Goal: Task Accomplishment & Management: Manage account settings

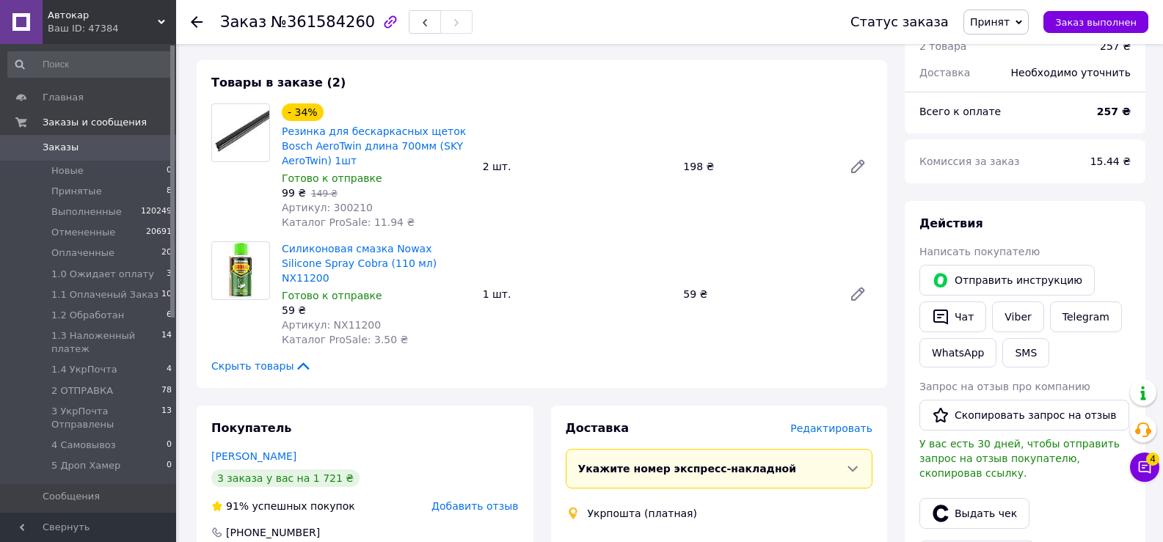
scroll to position [147, 0]
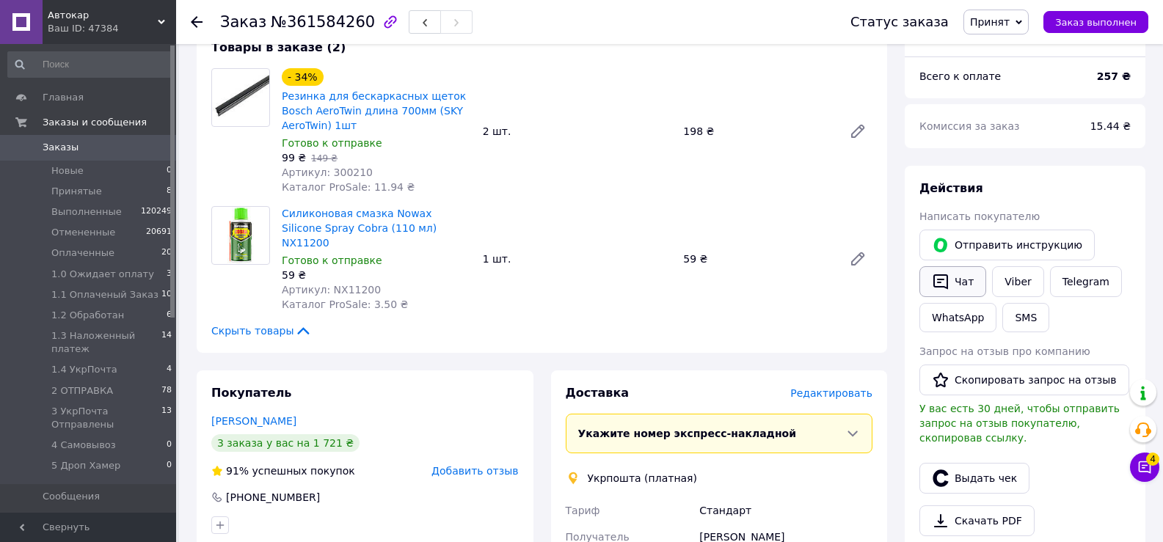
click at [956, 280] on button "Чат" at bounding box center [952, 281] width 67 height 31
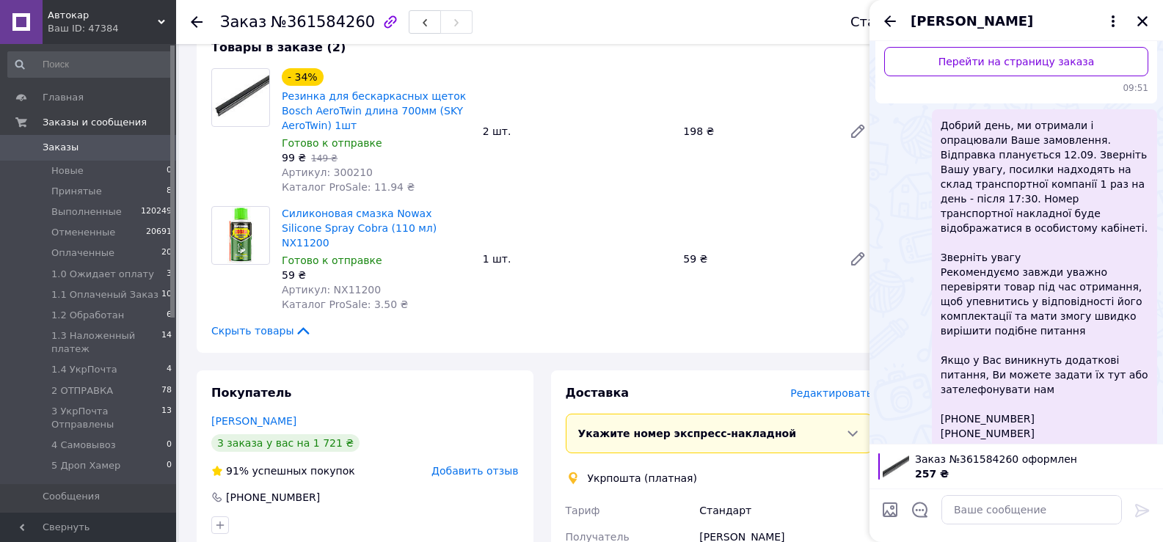
scroll to position [219, 0]
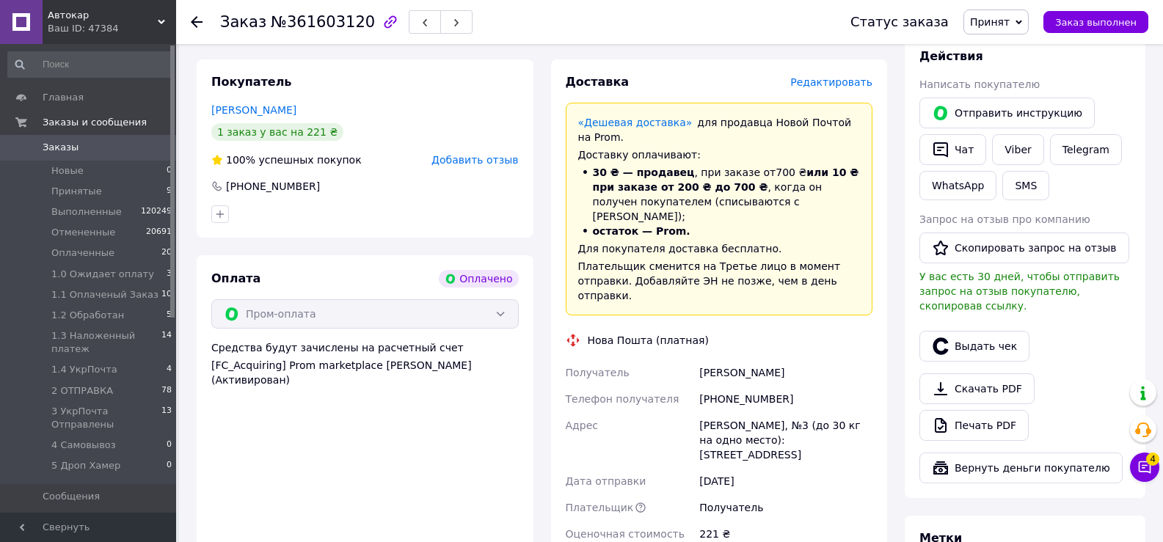
scroll to position [293, 0]
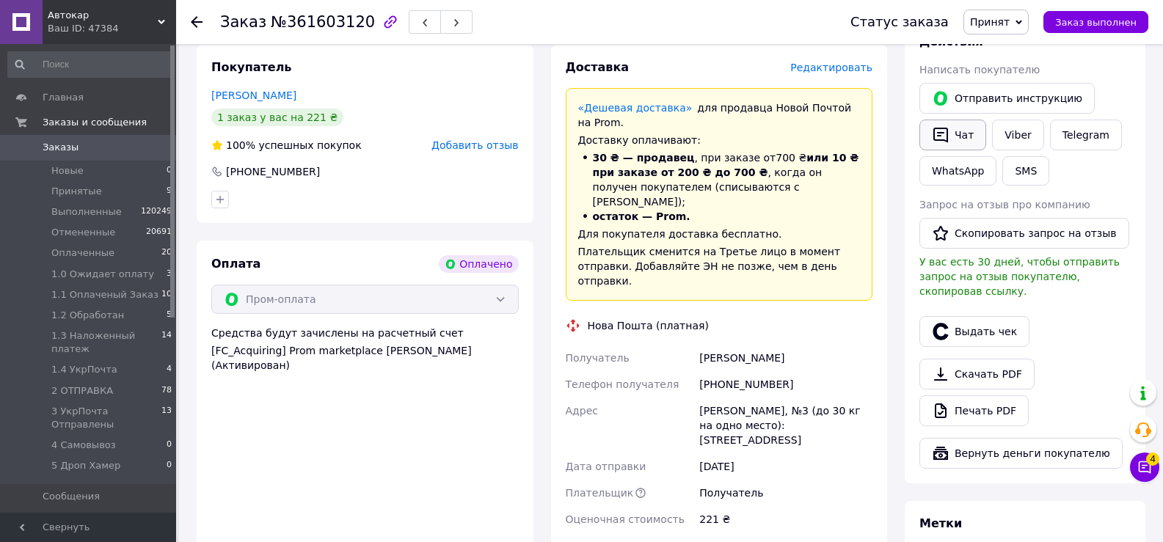
click at [951, 132] on button "Чат" at bounding box center [952, 135] width 67 height 31
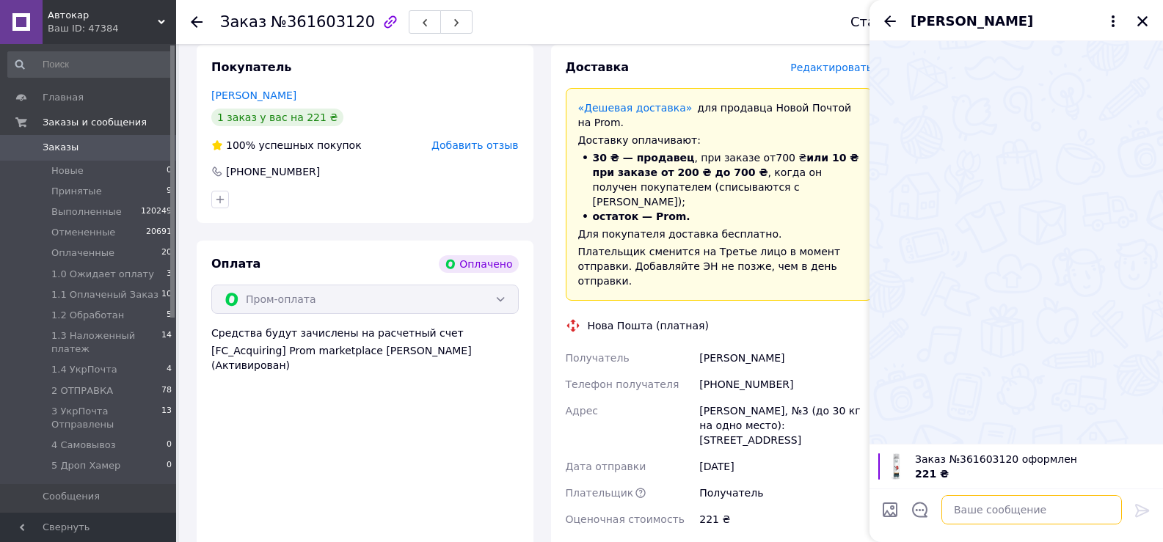
paste textarea "Добрий день, ми отримали і опрацювали Ваше замовлення. Відправка планується 13.…"
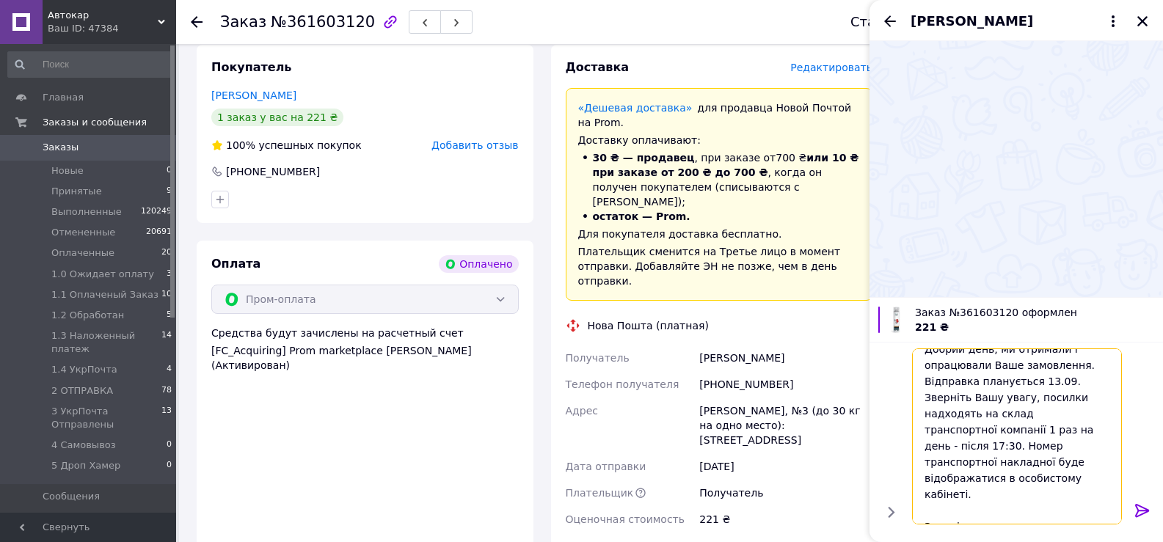
scroll to position [0, 0]
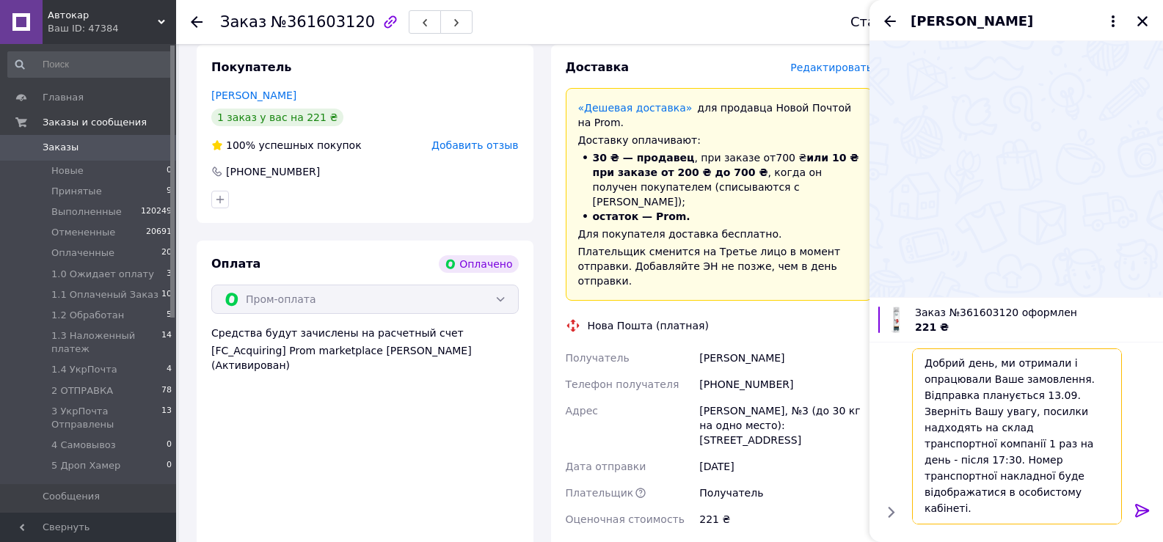
type textarea "Добрий день, ми отримали і опрацювали Ваше замовлення. Відправка планується 13.…"
click at [1140, 508] on icon at bounding box center [1142, 511] width 18 height 18
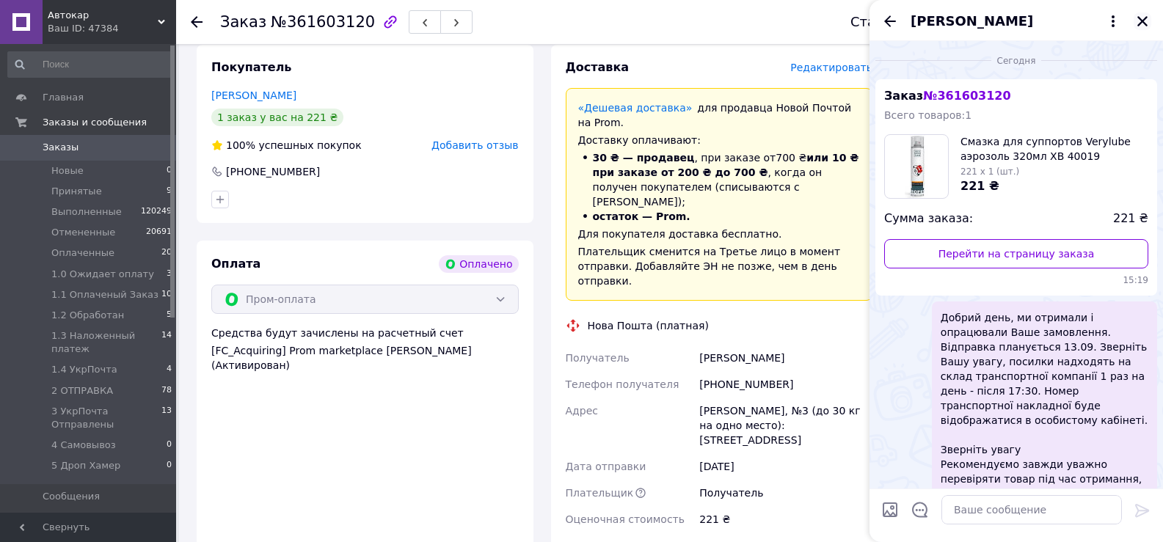
click at [1143, 19] on icon "Закрыть" at bounding box center [1142, 21] width 13 height 13
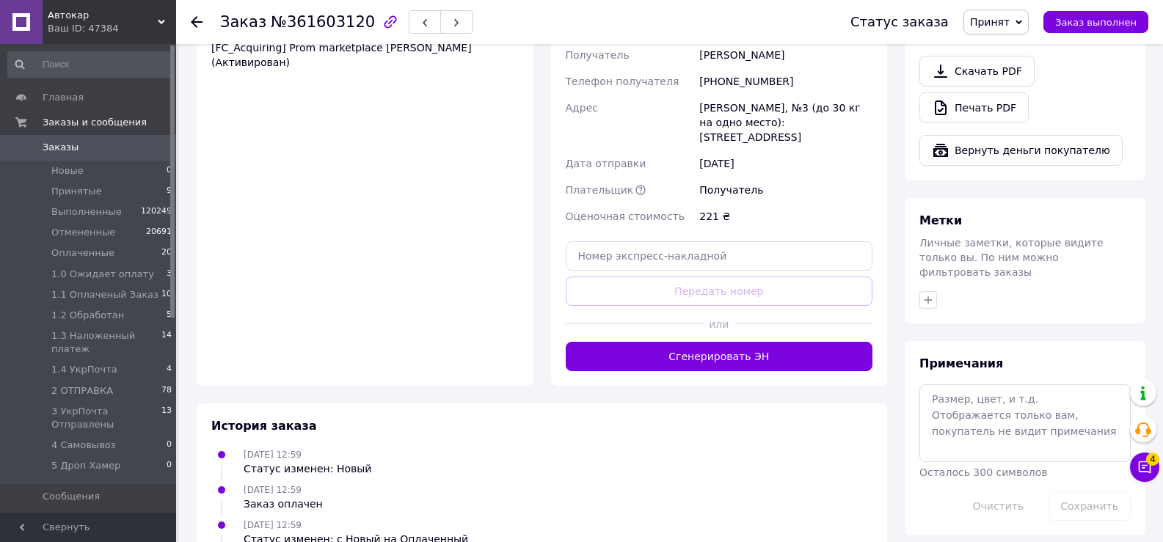
scroll to position [610, 0]
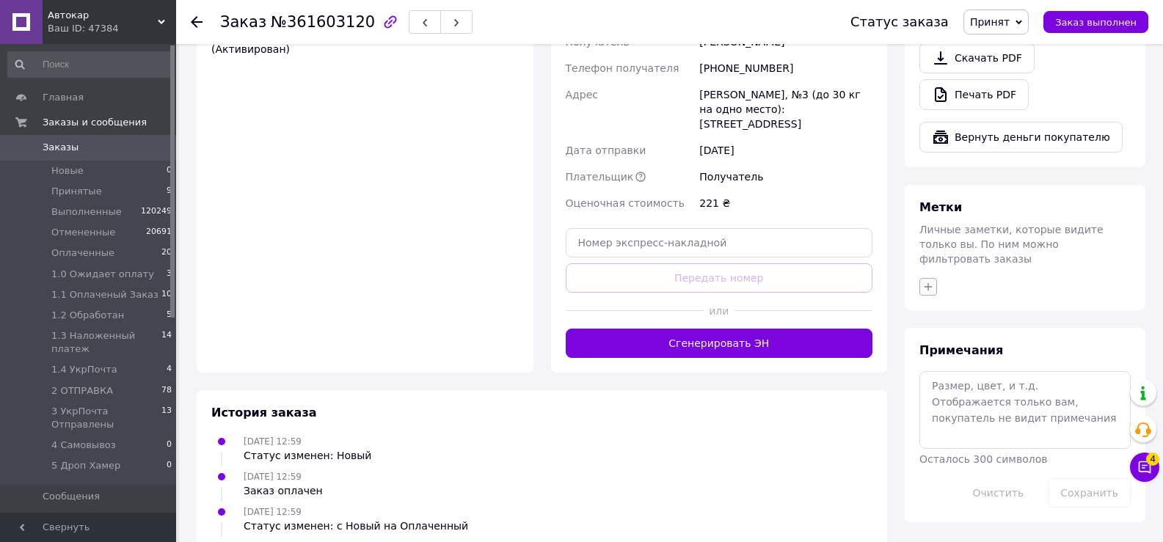
click at [924, 281] on icon "button" at bounding box center [928, 287] width 12 height 12
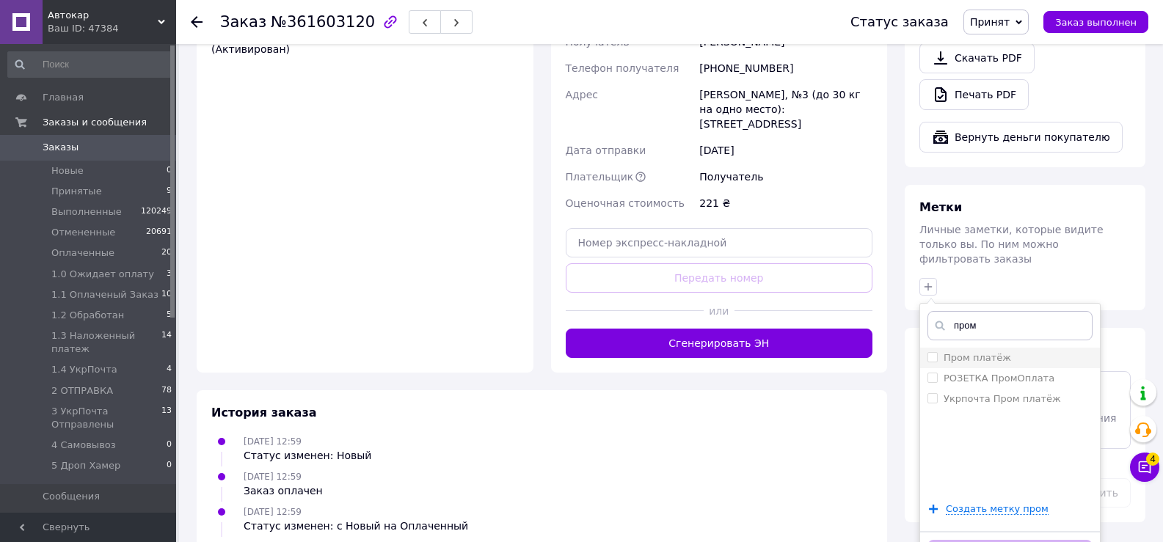
type input "пром"
click at [931, 352] on input "Пром платёж" at bounding box center [932, 357] width 10 height 10
checkbox input "true"
drag, startPoint x: 948, startPoint y: 295, endPoint x: 988, endPoint y: 295, distance: 39.6
click at [985, 311] on input "пром" at bounding box center [1009, 325] width 165 height 29
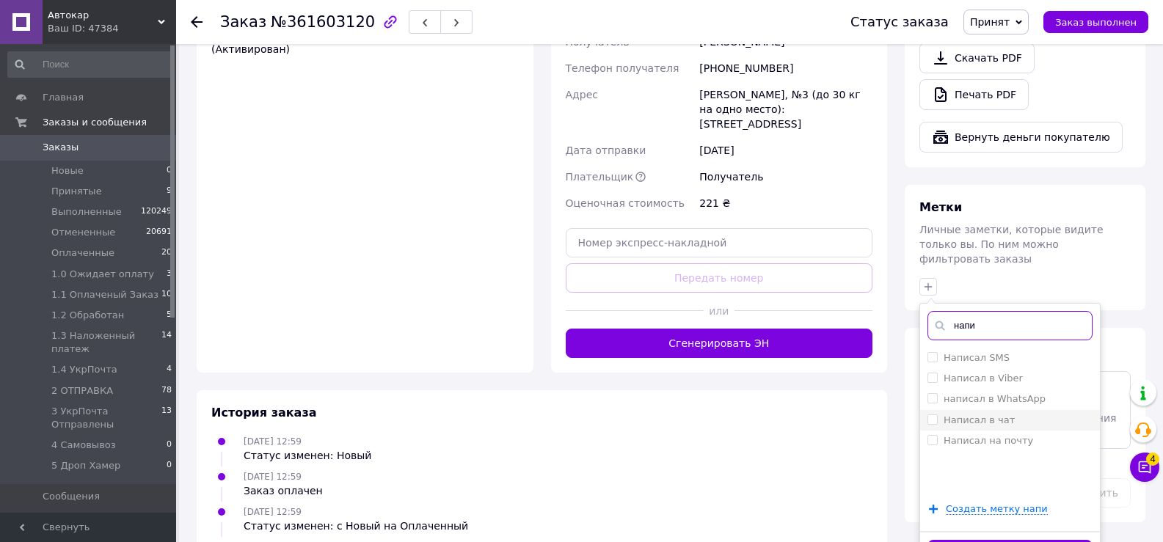
type input "напи"
click at [931, 414] on input "Написал в чат" at bounding box center [932, 419] width 10 height 10
checkbox input "true"
drag, startPoint x: 961, startPoint y: 297, endPoint x: 988, endPoint y: 297, distance: 27.1
click at [988, 311] on input "напи" at bounding box center [1009, 325] width 165 height 29
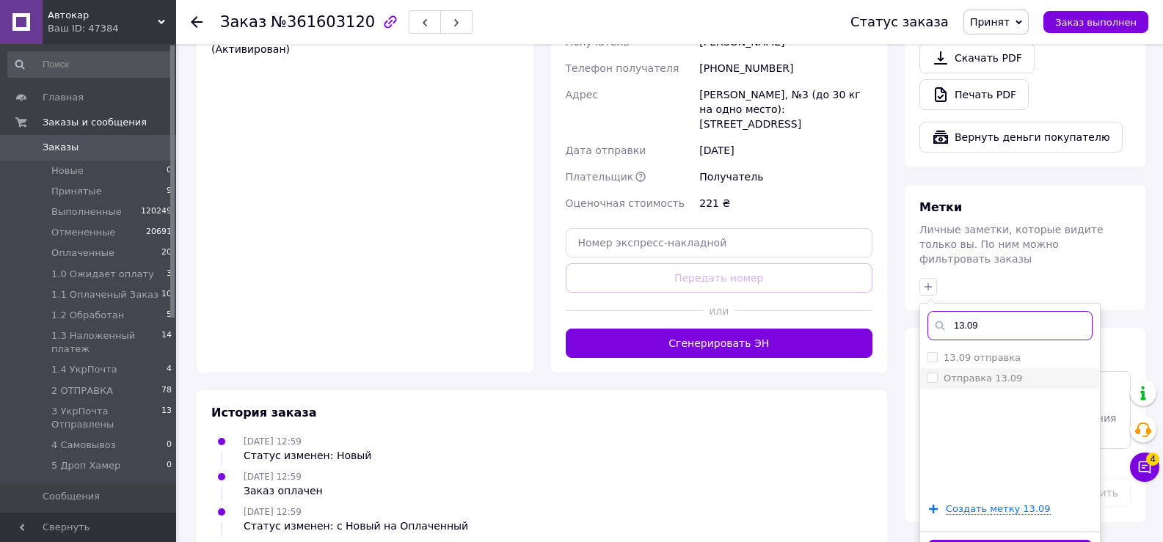
type input "13.09"
click at [931, 373] on input "Отправка 13.09" at bounding box center [932, 378] width 10 height 10
checkbox input "true"
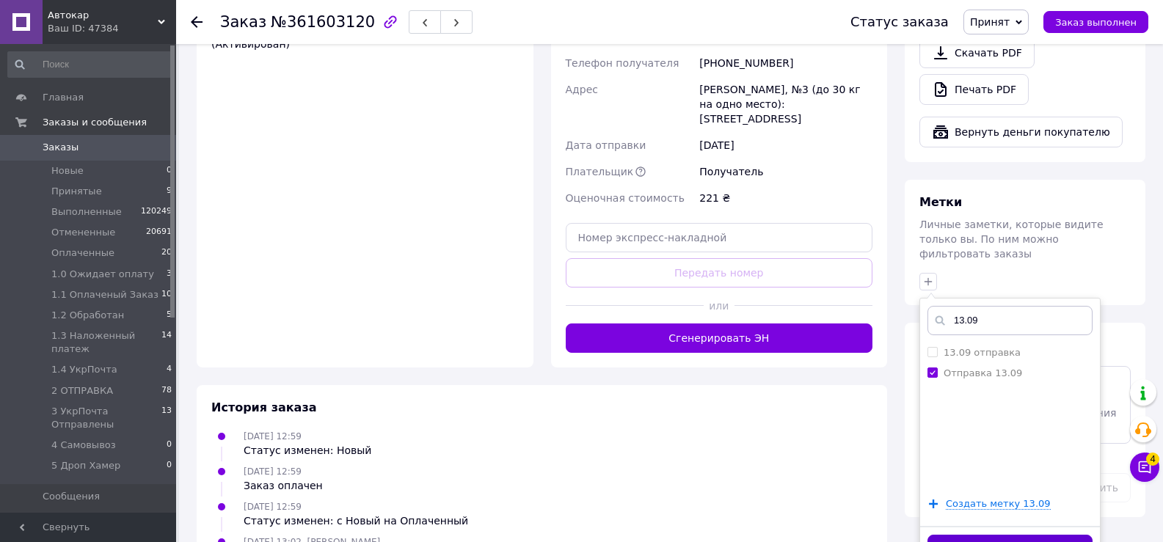
click at [995, 535] on button "Добавить метку" at bounding box center [1009, 549] width 165 height 29
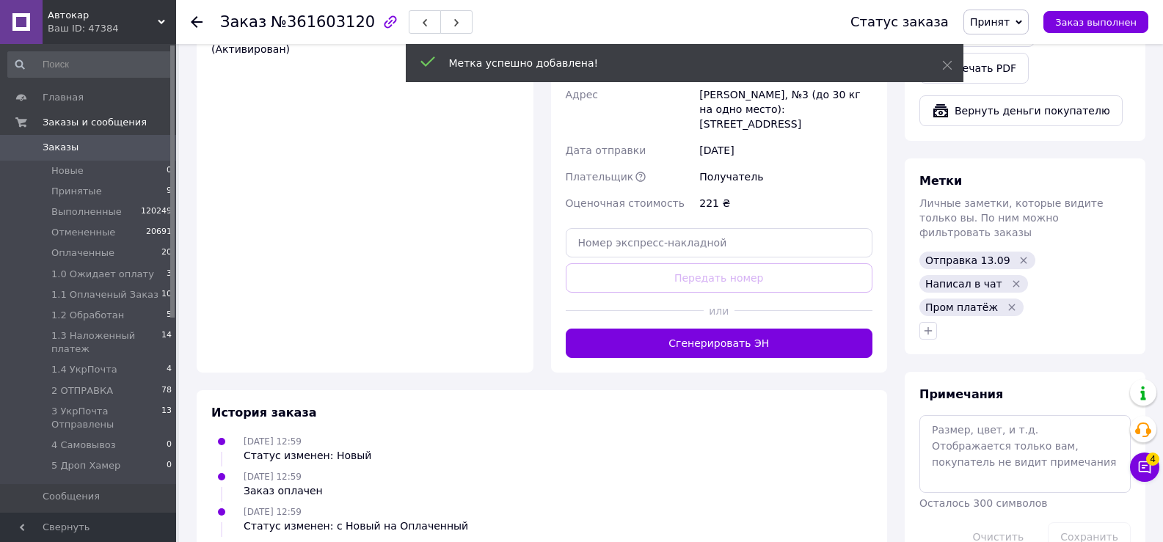
scroll to position [615, 0]
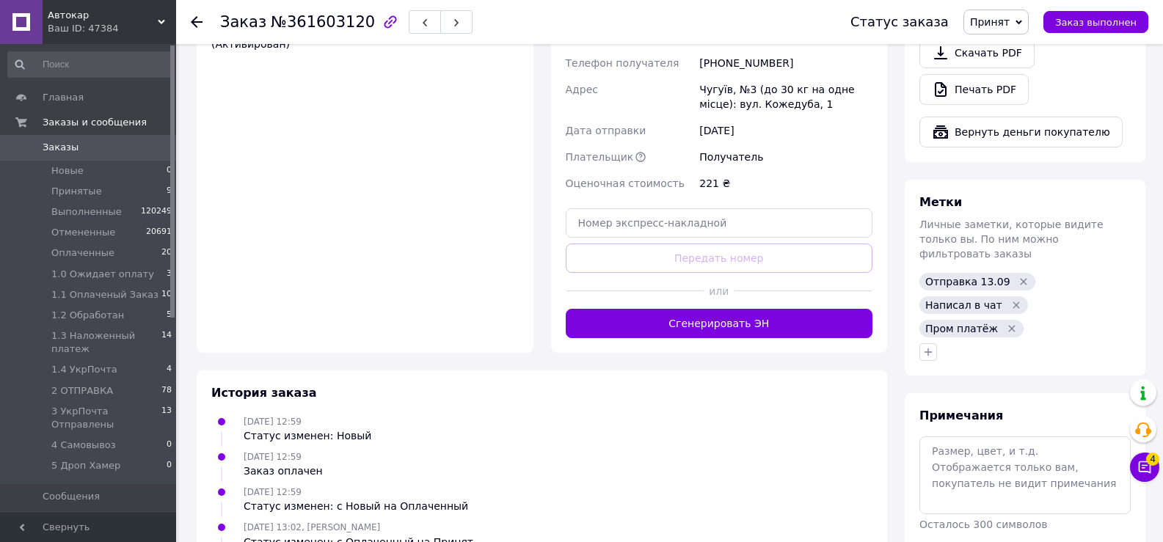
click at [1009, 27] on span "Принят" at bounding box center [990, 22] width 40 height 12
click at [1033, 139] on li "1.1 Оплаченый Заказ" at bounding box center [1033, 139] width 139 height 22
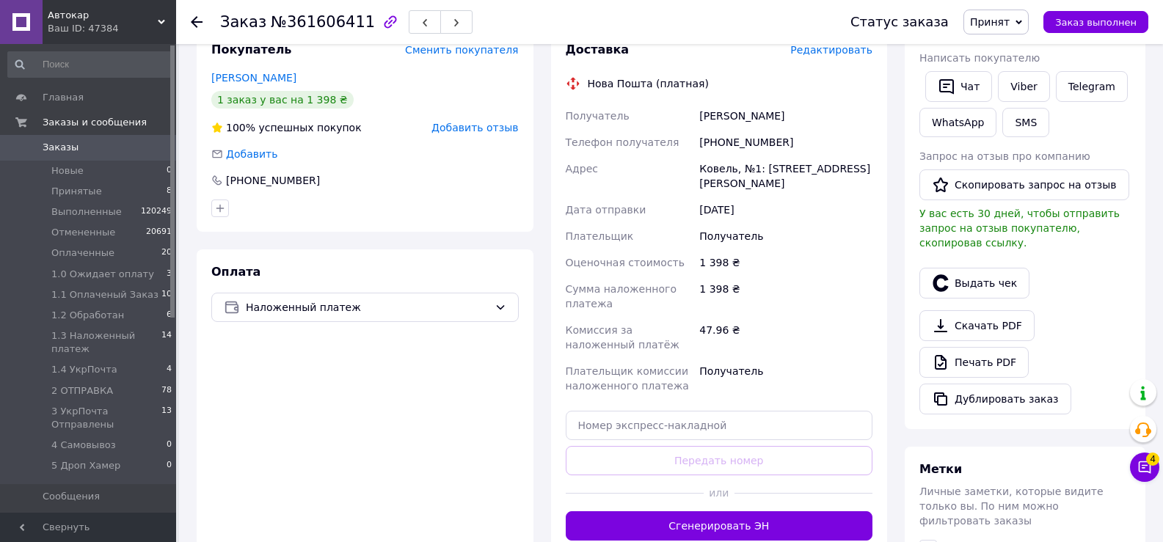
scroll to position [293, 0]
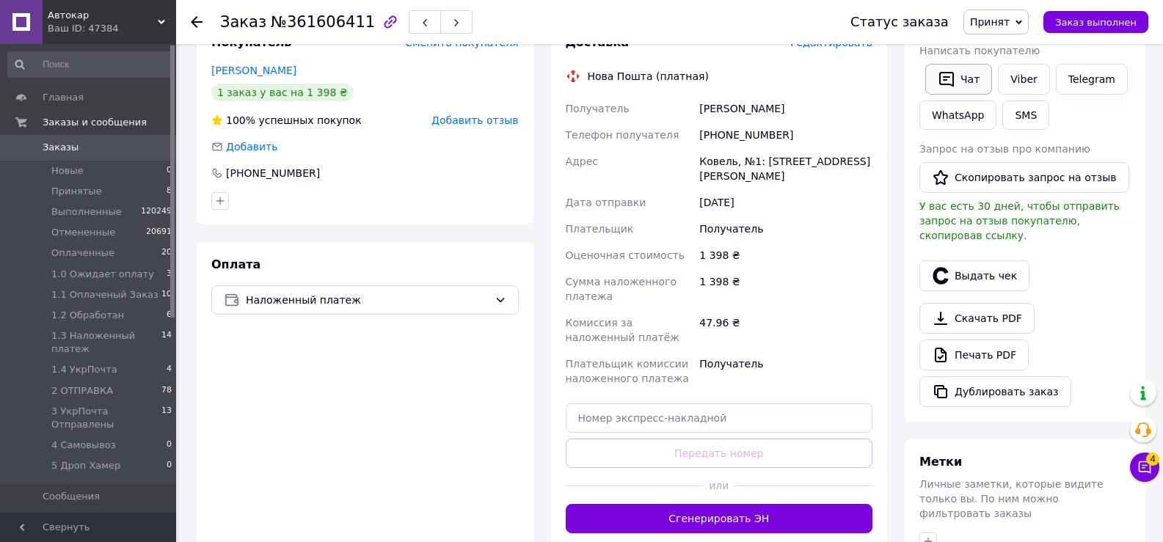
click at [952, 78] on icon "button" at bounding box center [946, 79] width 15 height 15
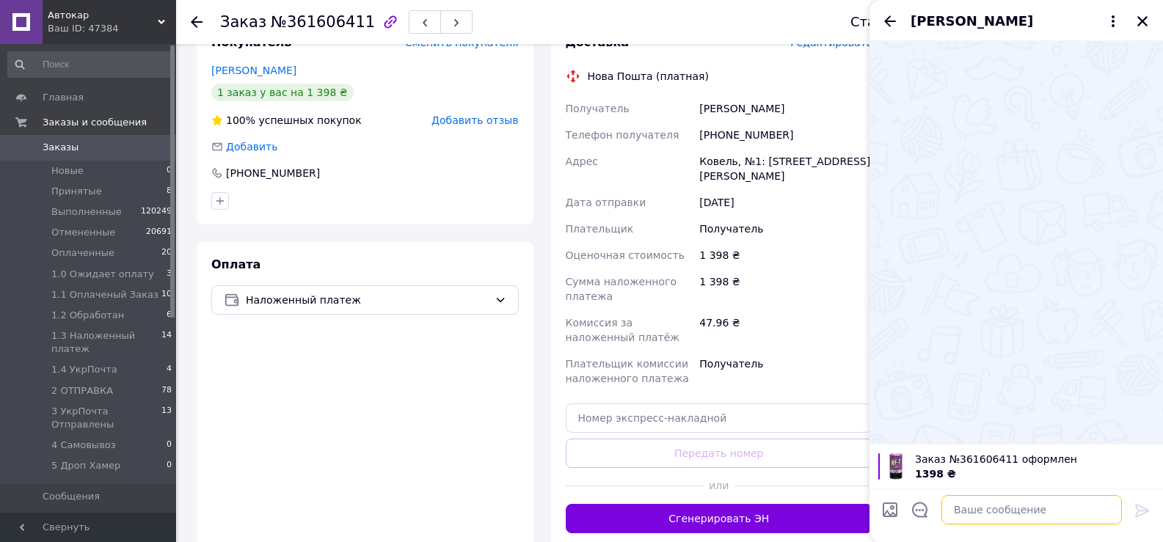
paste textarea "Добрий день, ми отримали і опрацювали Ваше замовлення. Відправка планується 13.…"
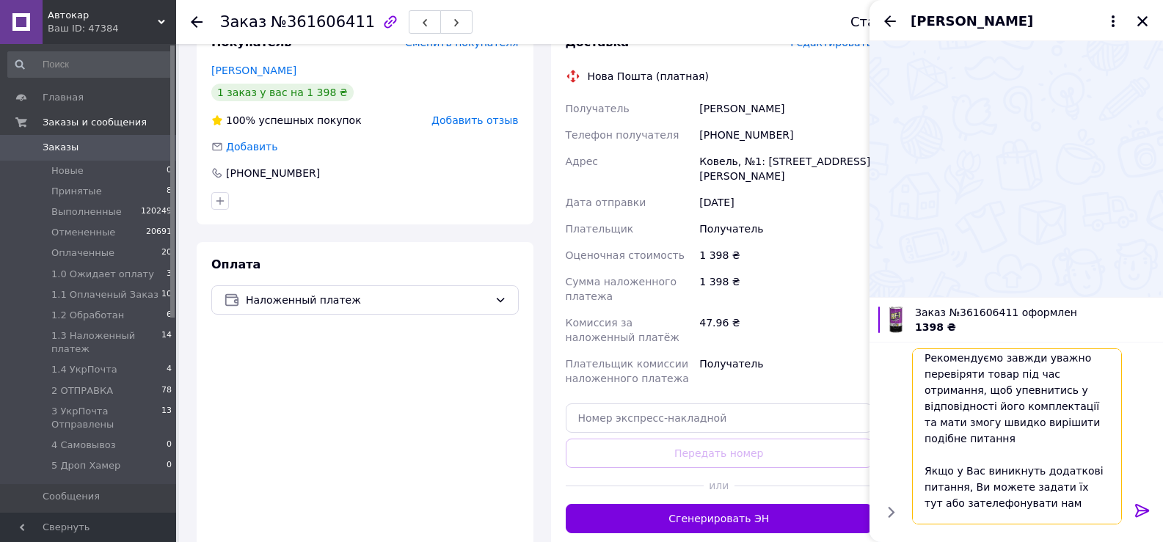
scroll to position [0, 0]
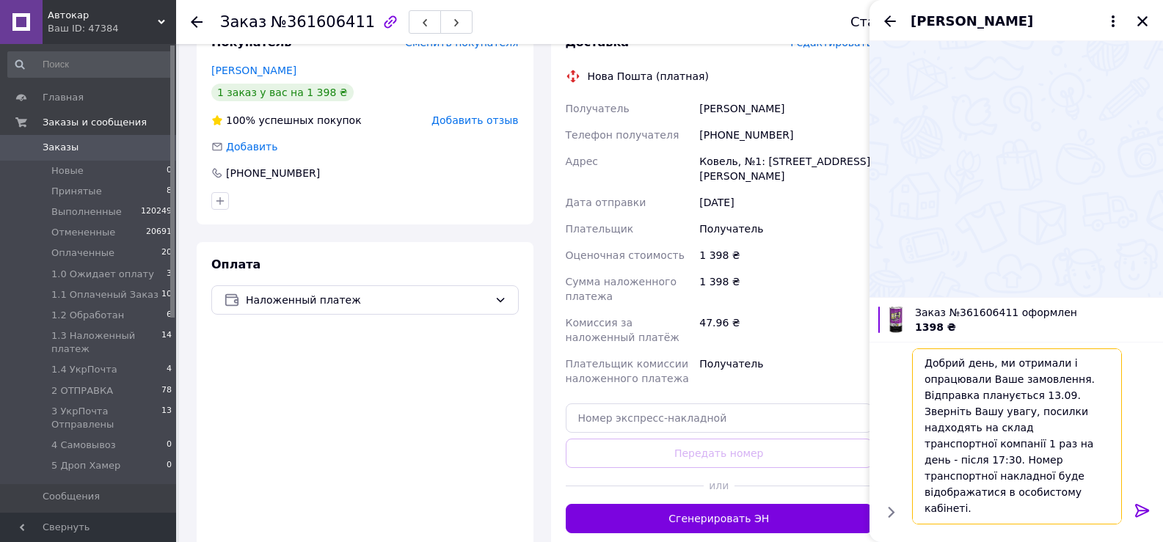
type textarea "Добрий день, ми отримали і опрацювали Ваше замовлення. Відправка планується 13.…"
click at [1141, 509] on icon at bounding box center [1142, 511] width 18 height 18
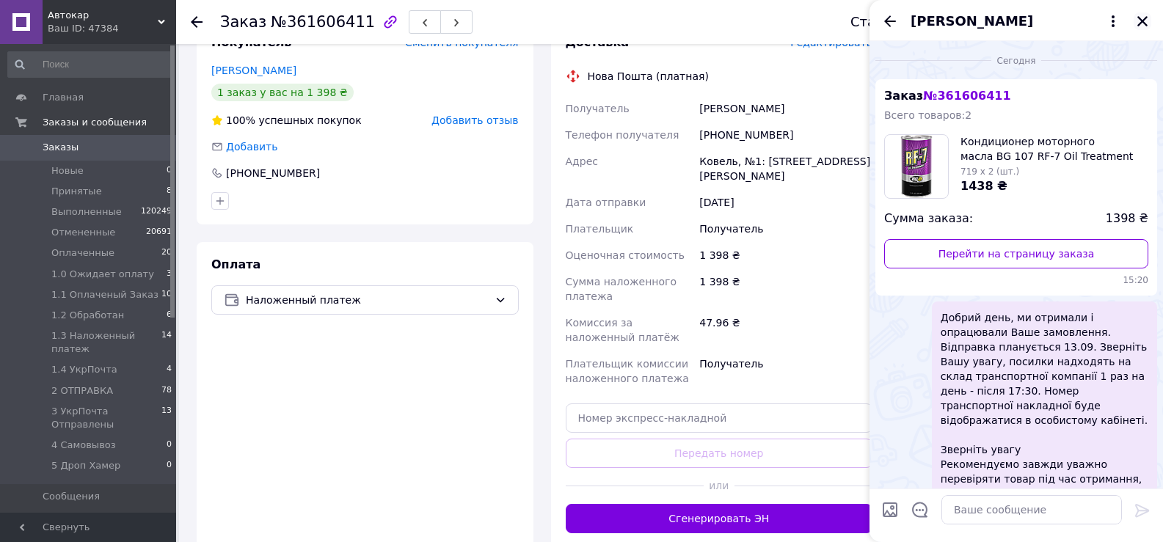
click at [1140, 18] on icon "Закрыть" at bounding box center [1142, 21] width 13 height 13
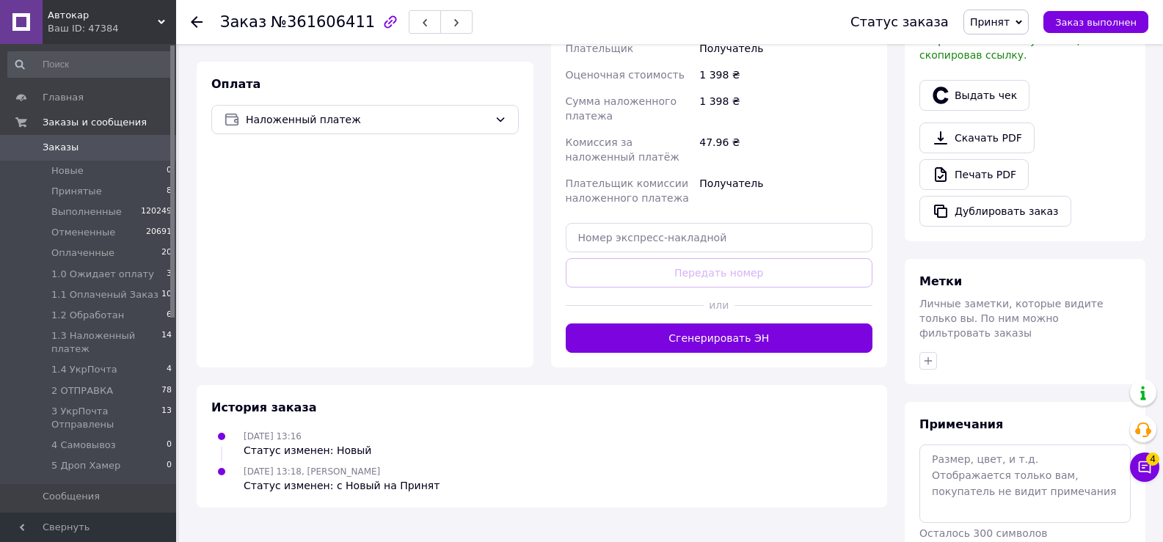
scroll to position [516, 0]
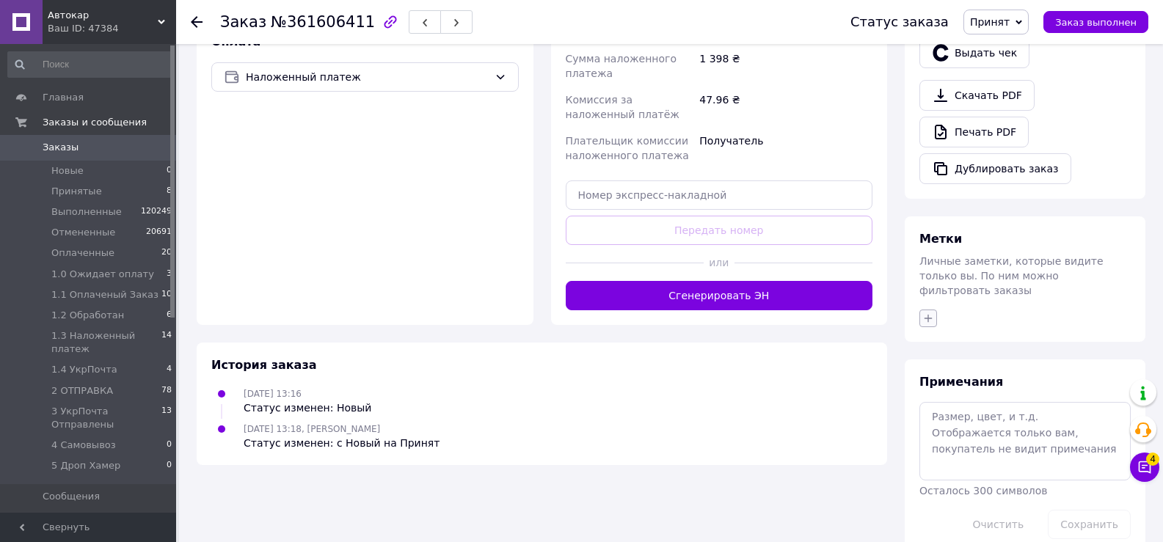
click at [924, 312] on icon "button" at bounding box center [928, 318] width 12 height 12
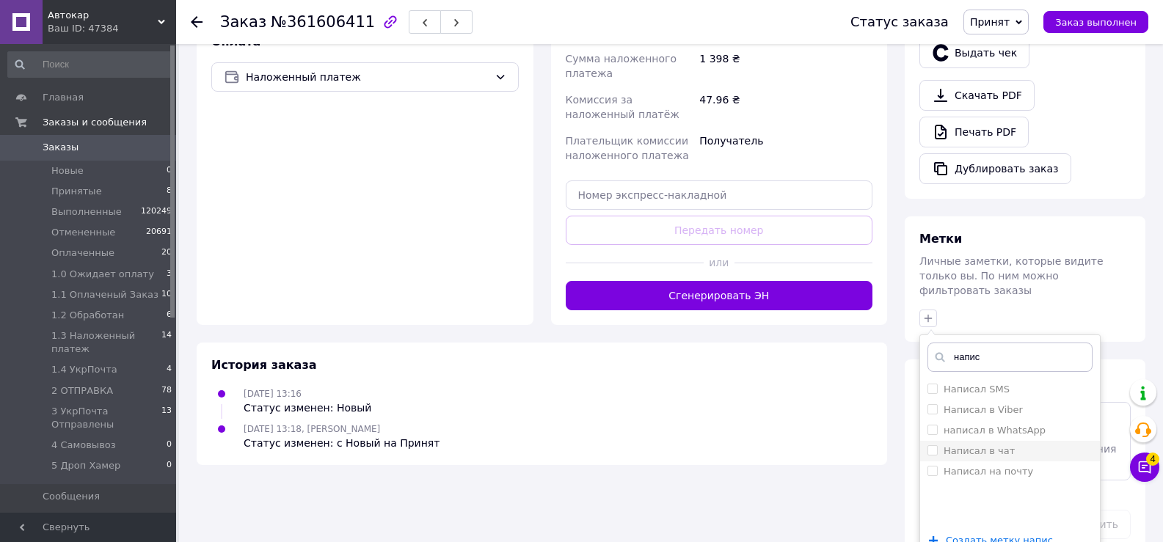
type input "напис"
click at [932, 445] on input "Написал в чат" at bounding box center [932, 450] width 10 height 10
checkbox input "true"
drag, startPoint x: 948, startPoint y: 334, endPoint x: 1003, endPoint y: 337, distance: 55.1
click at [1003, 343] on input "напис" at bounding box center [1009, 357] width 165 height 29
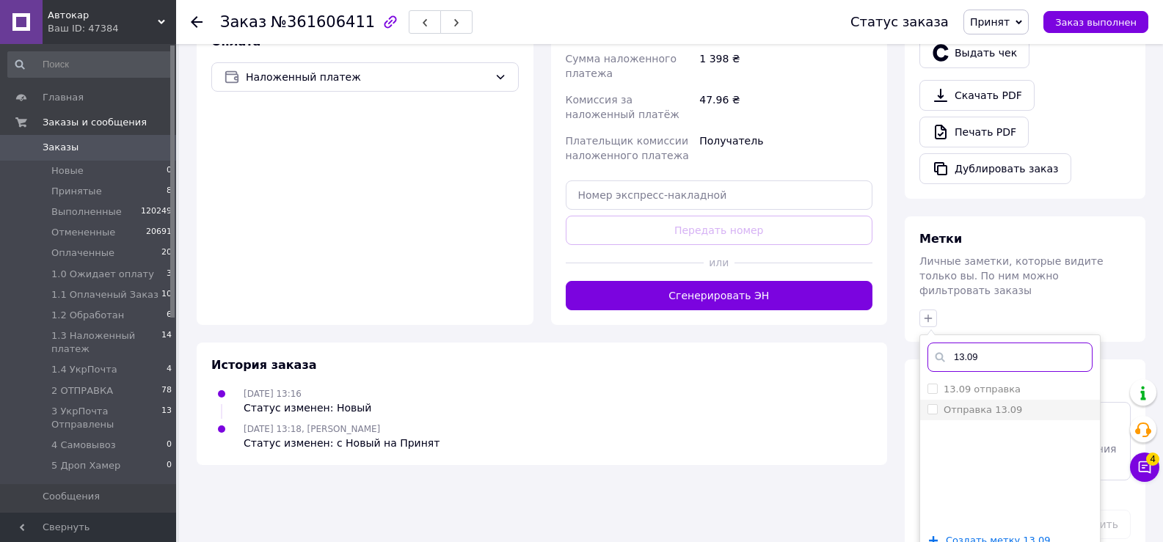
type input "13.09"
click at [932, 404] on input "Отправка 13.09" at bounding box center [932, 409] width 10 height 10
checkbox input "true"
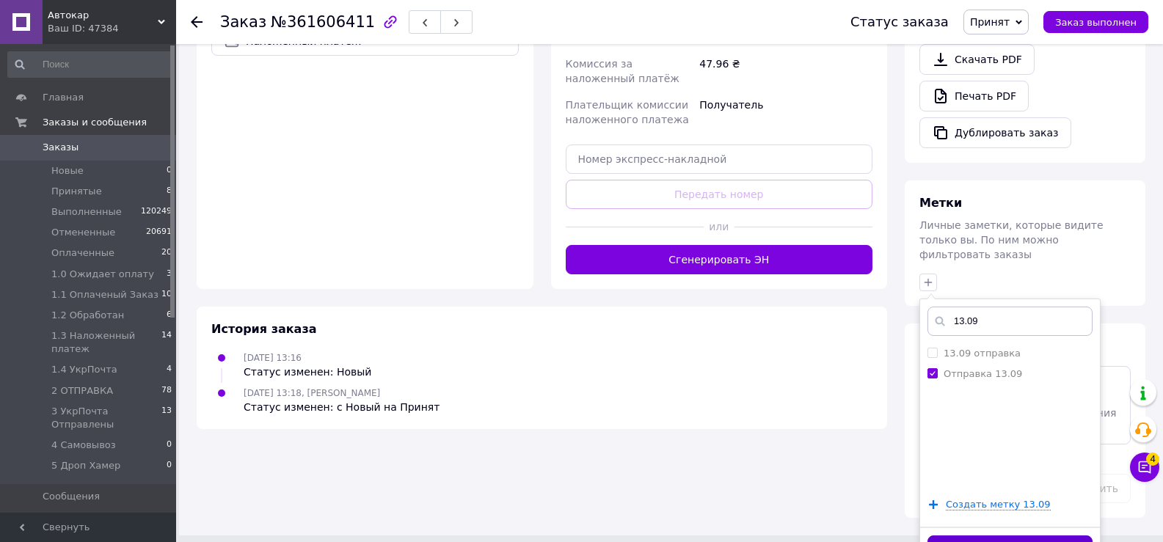
click at [993, 535] on button "Добавить метку" at bounding box center [1009, 549] width 165 height 29
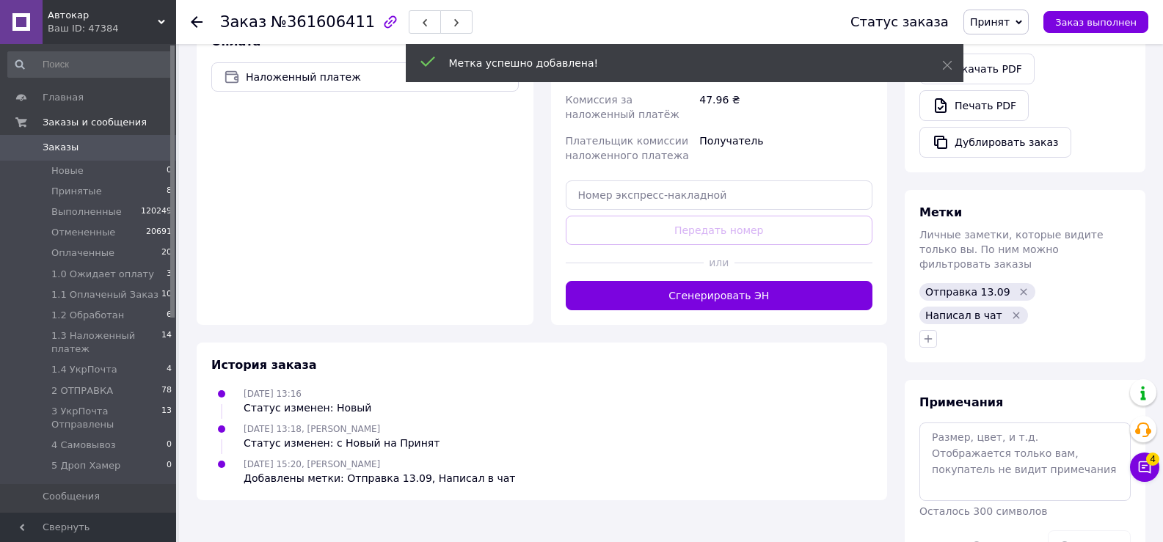
scroll to position [513, 0]
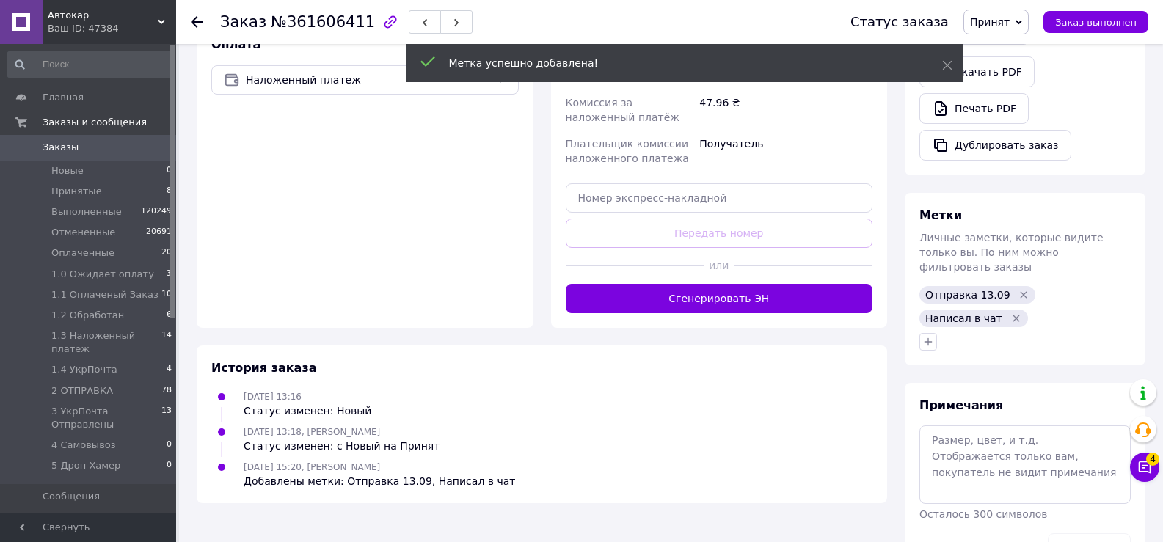
drag, startPoint x: 1012, startPoint y: 27, endPoint x: 1022, endPoint y: 46, distance: 21.7
click at [1009, 27] on span "Принят" at bounding box center [990, 22] width 40 height 12
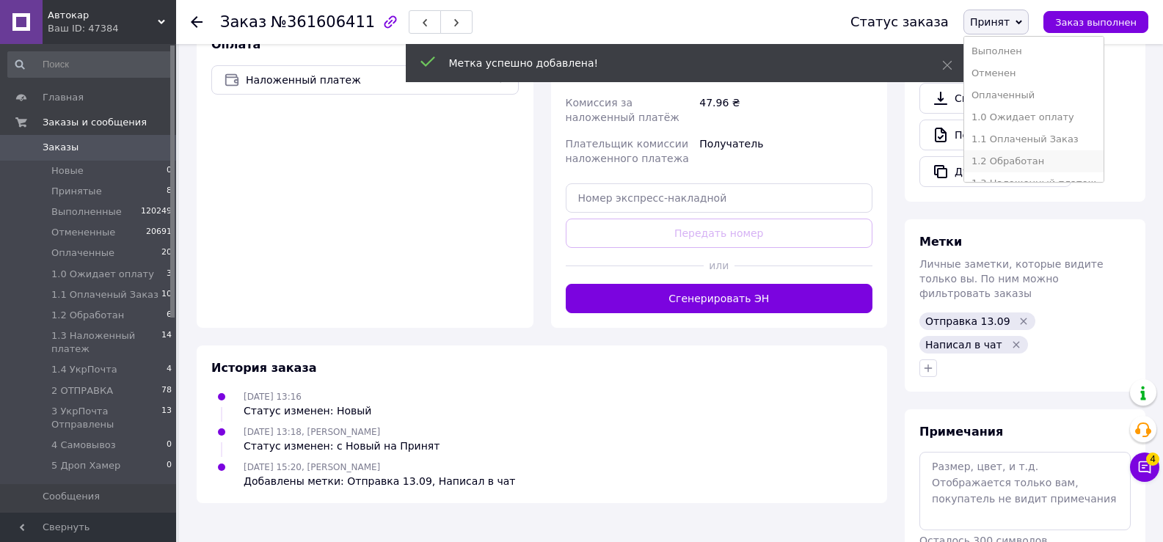
scroll to position [540, 0]
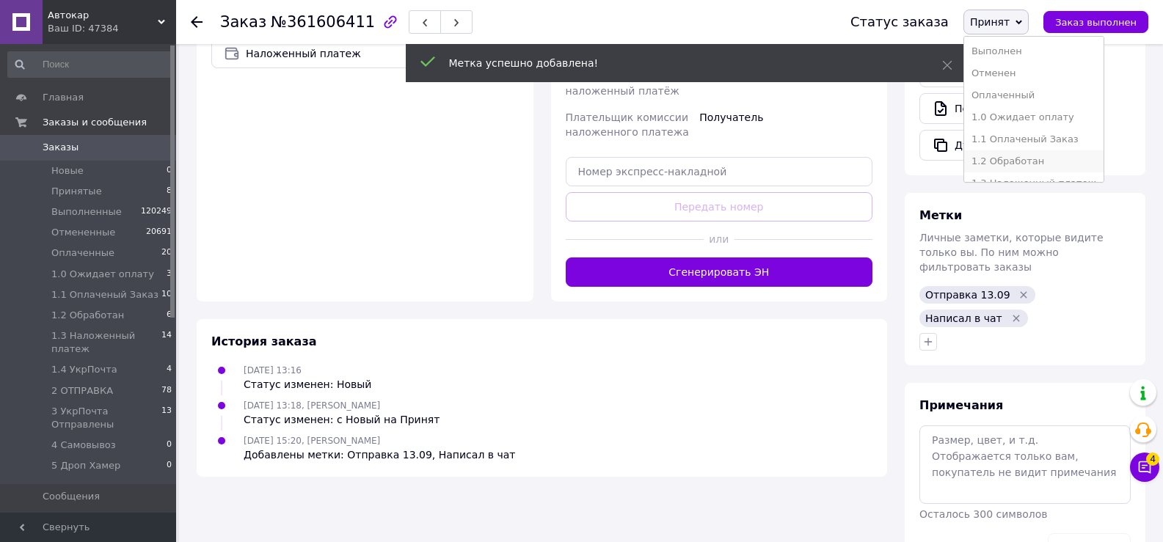
click at [1032, 162] on li "1.2 Обработан" at bounding box center [1033, 161] width 139 height 22
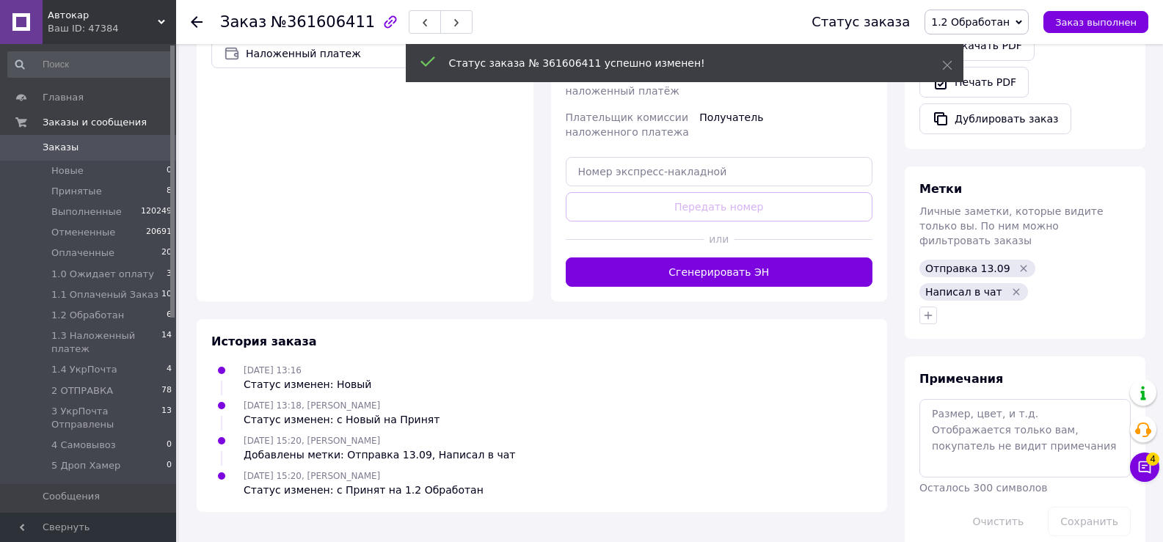
scroll to position [513, 0]
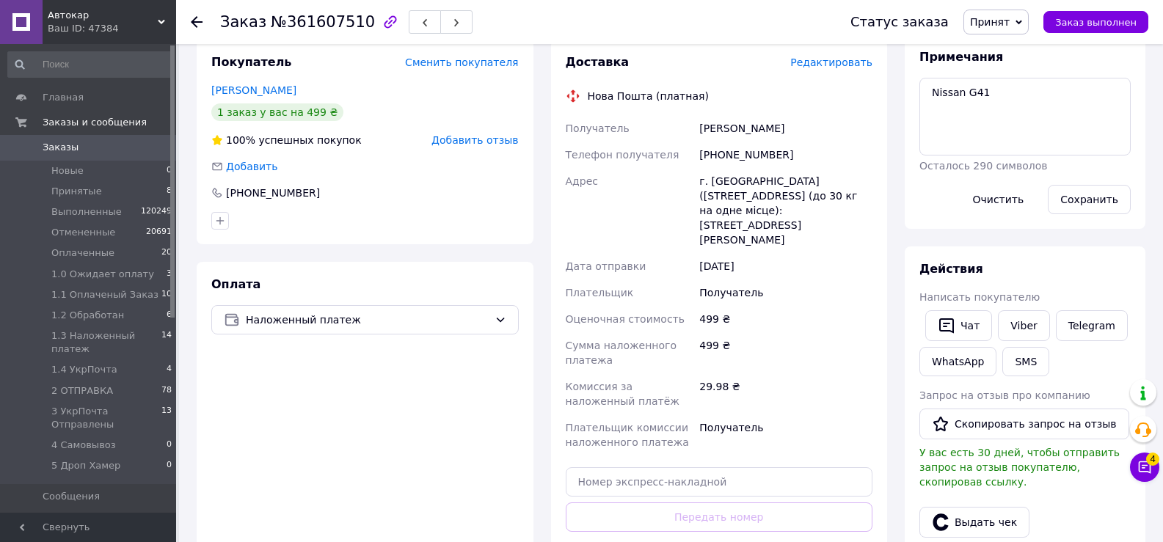
scroll to position [293, 0]
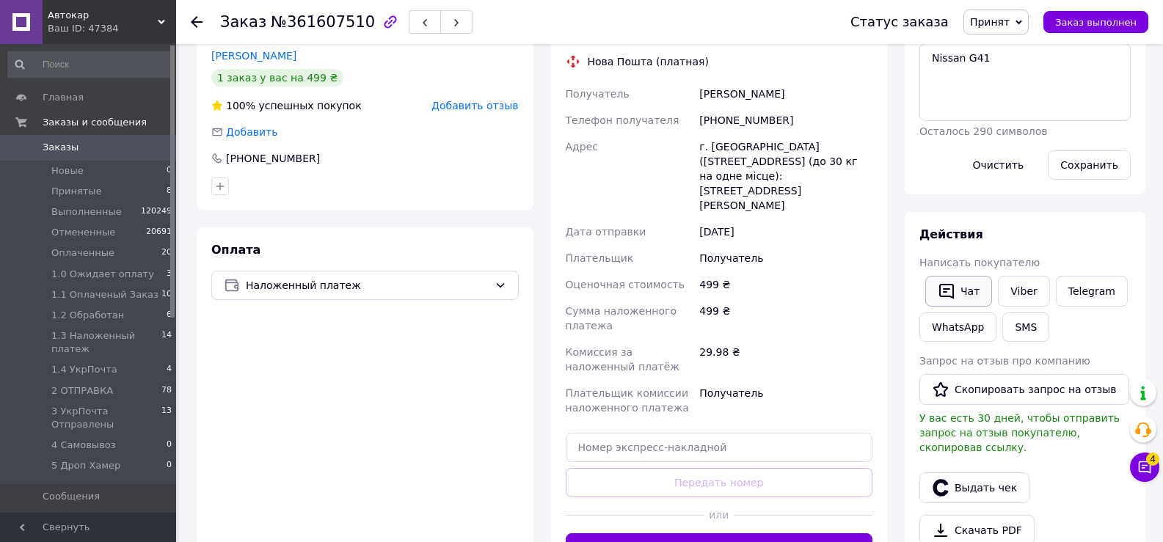
click at [960, 293] on button "Чат" at bounding box center [958, 291] width 67 height 31
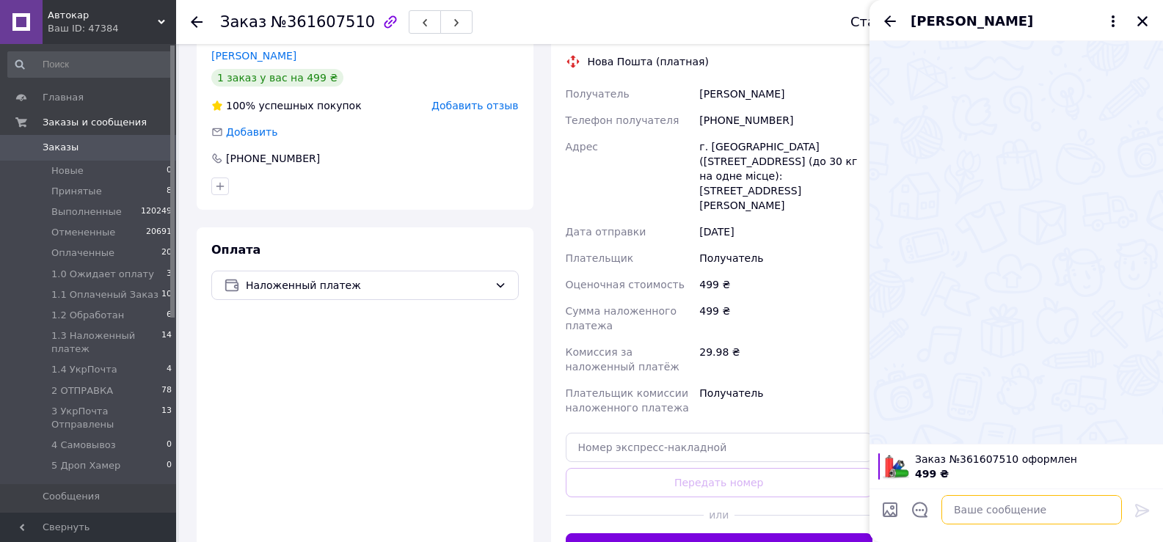
paste textarea "Добрий день, ми отримали і опрацювали Ваше замовлення. Відправка планується 13.…"
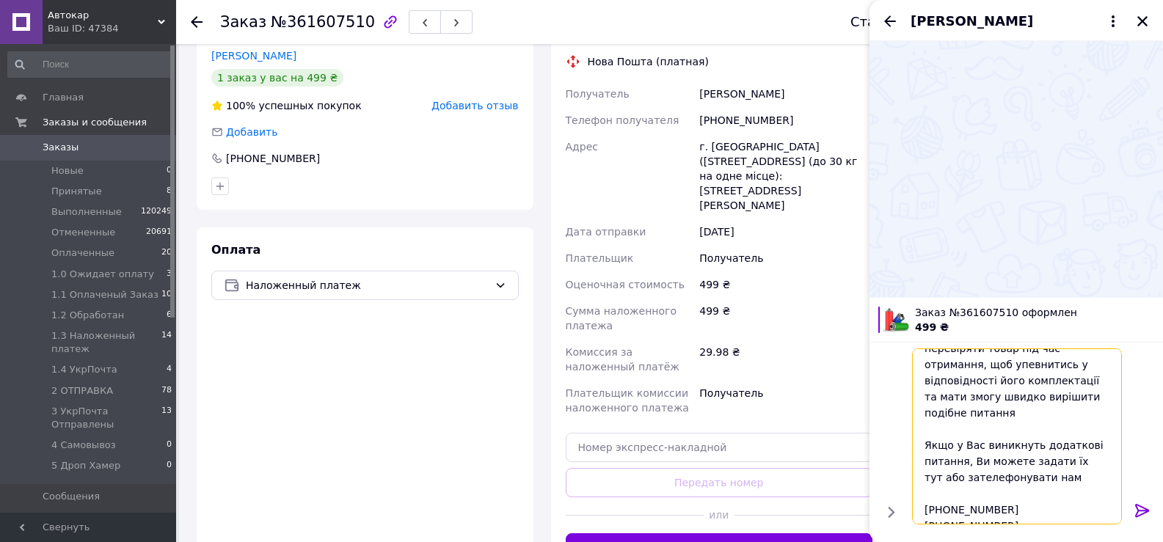
scroll to position [0, 0]
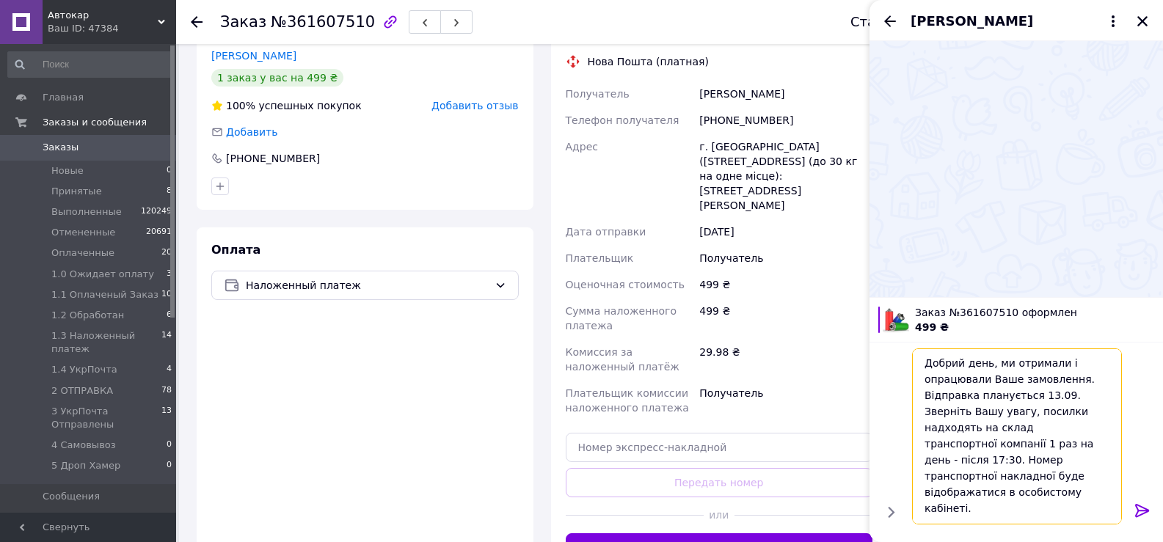
type textarea "Добрий день, ми отримали і опрацювали Ваше замовлення. Відправка планується 13.…"
click at [1139, 508] on icon at bounding box center [1142, 511] width 18 height 18
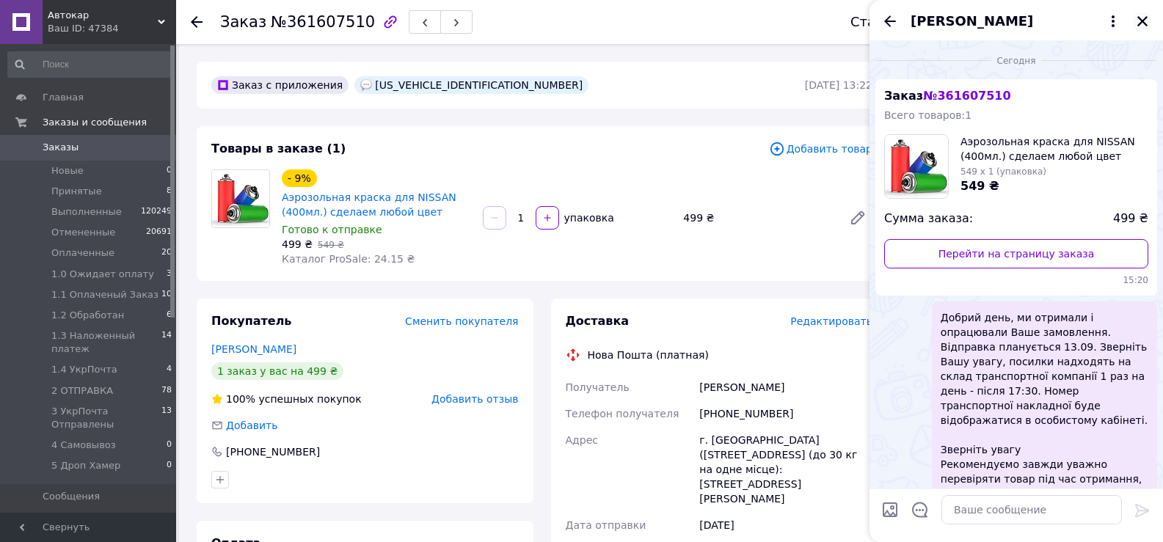
click at [1138, 21] on icon "Закрыть" at bounding box center [1142, 21] width 13 height 13
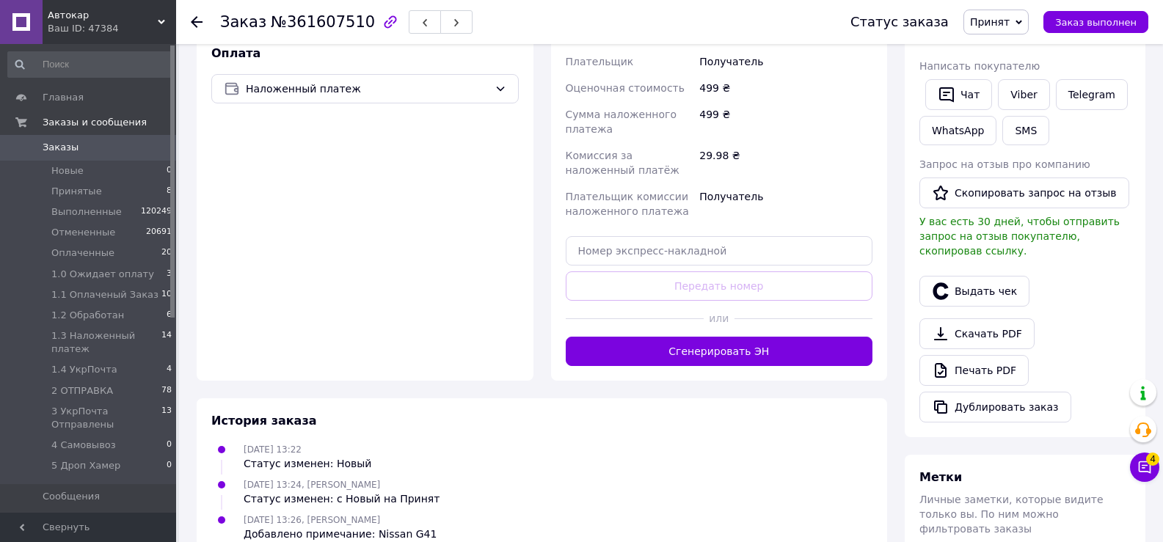
scroll to position [516, 0]
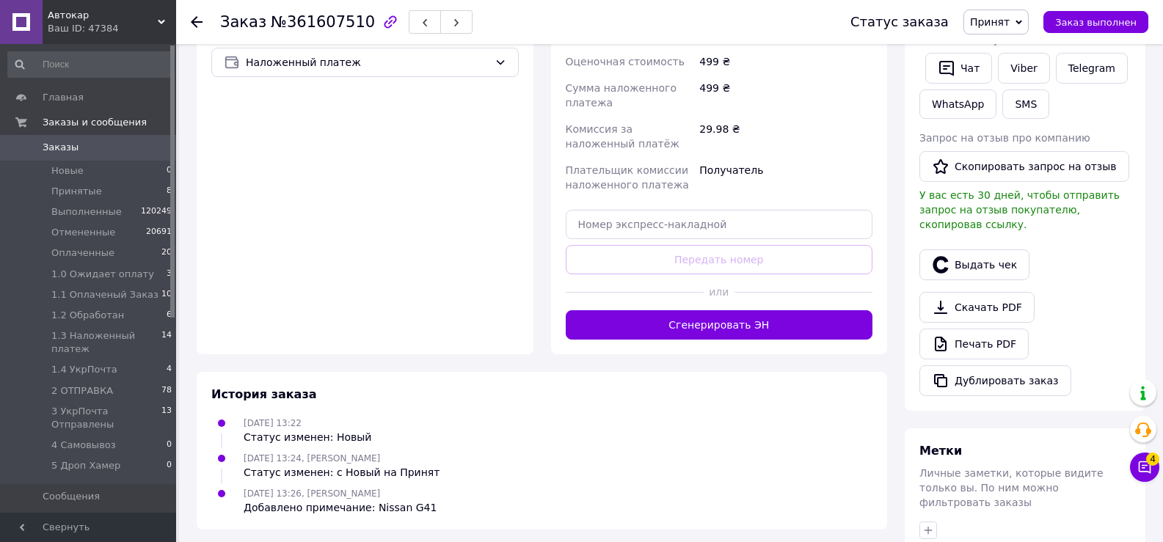
click at [924, 524] on icon "button" at bounding box center [928, 530] width 12 height 12
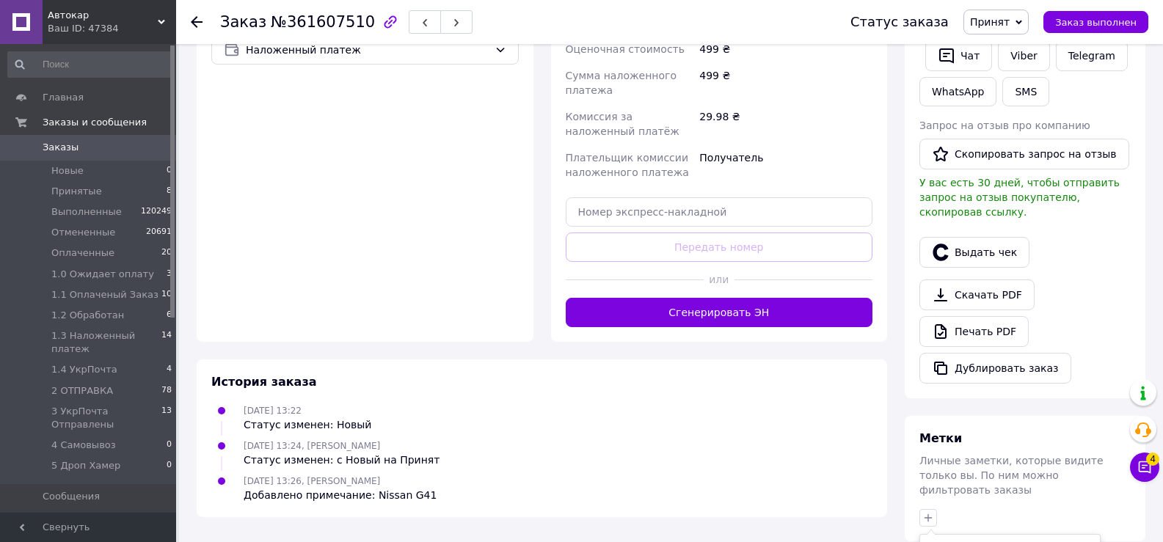
scroll to position [764, 0]
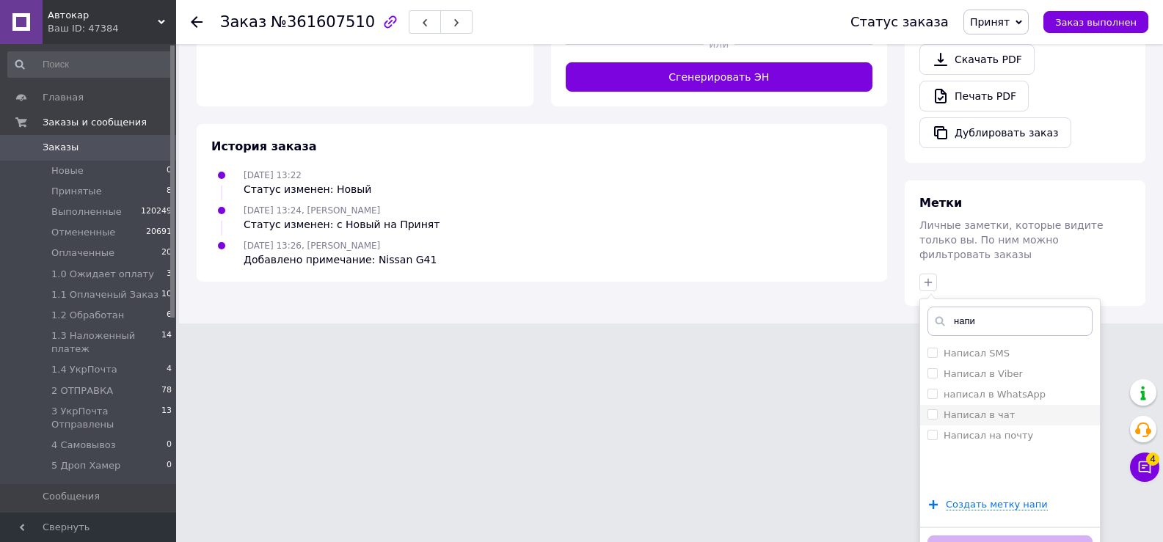
type input "напи"
drag, startPoint x: 928, startPoint y: 389, endPoint x: 943, endPoint y: 370, distance: 23.9
click at [929, 409] on input "Написал в чат" at bounding box center [932, 414] width 10 height 10
checkbox input "true"
drag, startPoint x: 954, startPoint y: 290, endPoint x: 993, endPoint y: 298, distance: 40.3
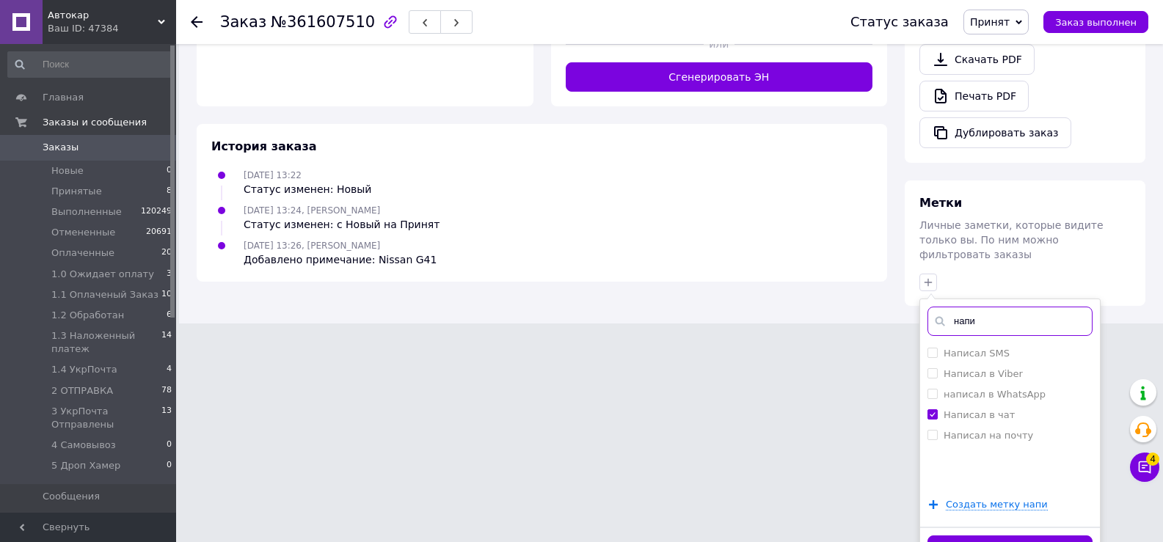
click at [987, 307] on input "напи" at bounding box center [1009, 321] width 165 height 29
type input "13.09"
click at [932, 368] on input "Отправка 13.09" at bounding box center [932, 373] width 10 height 10
checkbox input "true"
click at [992, 535] on button "Добавить метку" at bounding box center [1009, 549] width 165 height 29
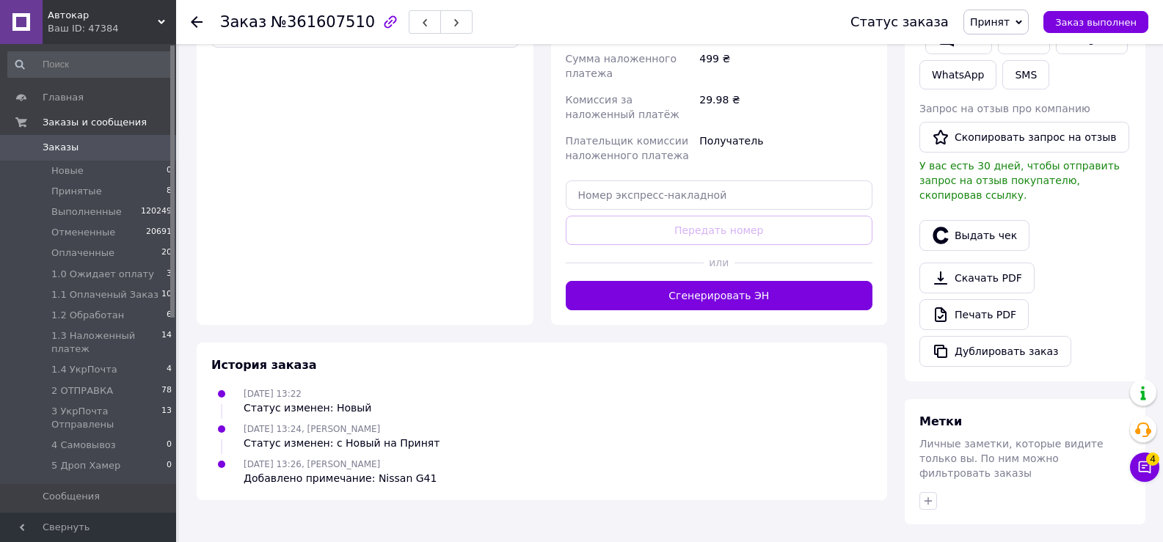
scroll to position [516, 0]
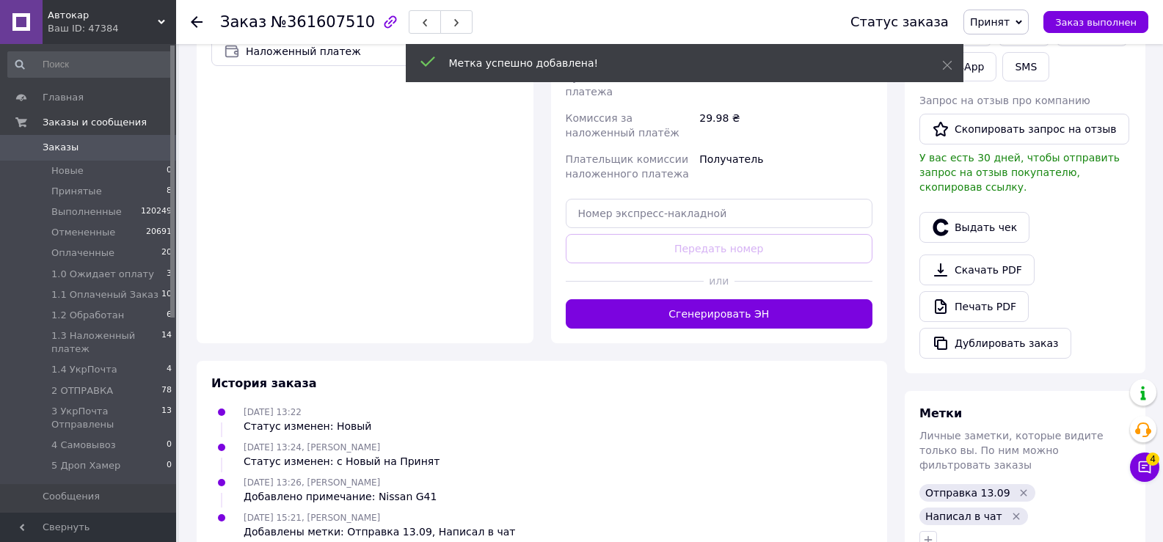
click at [1009, 26] on span "Принят" at bounding box center [990, 22] width 40 height 12
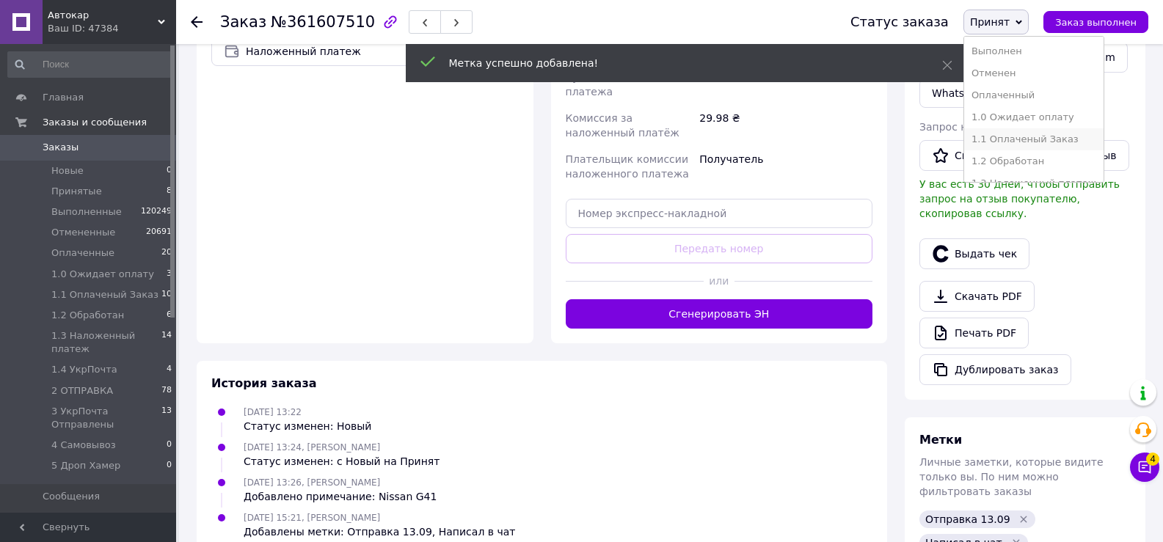
scroll to position [540, 0]
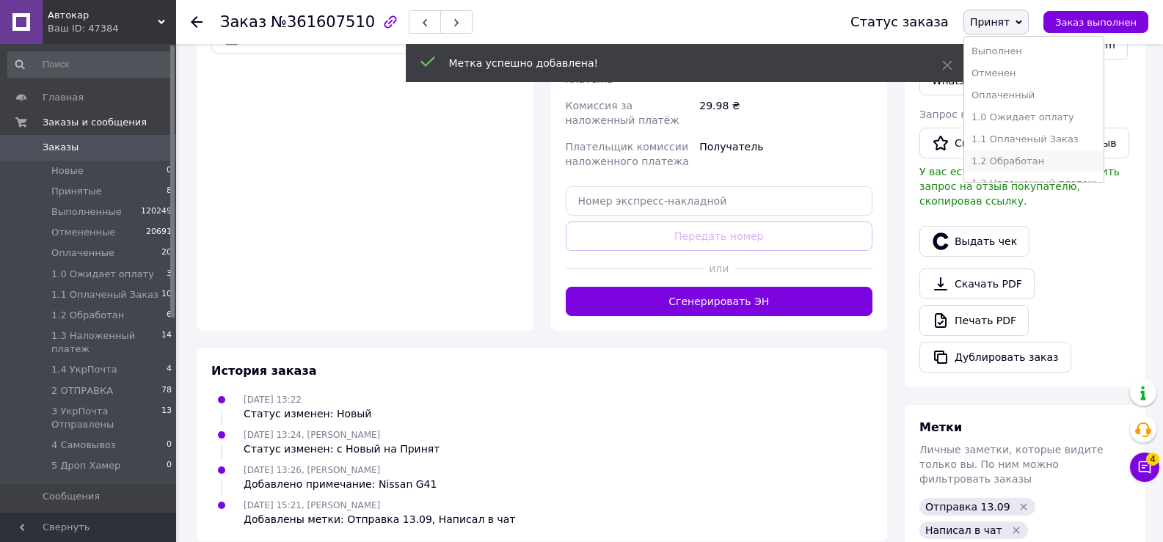
click at [1024, 153] on li "1.2 Обработан" at bounding box center [1033, 161] width 139 height 22
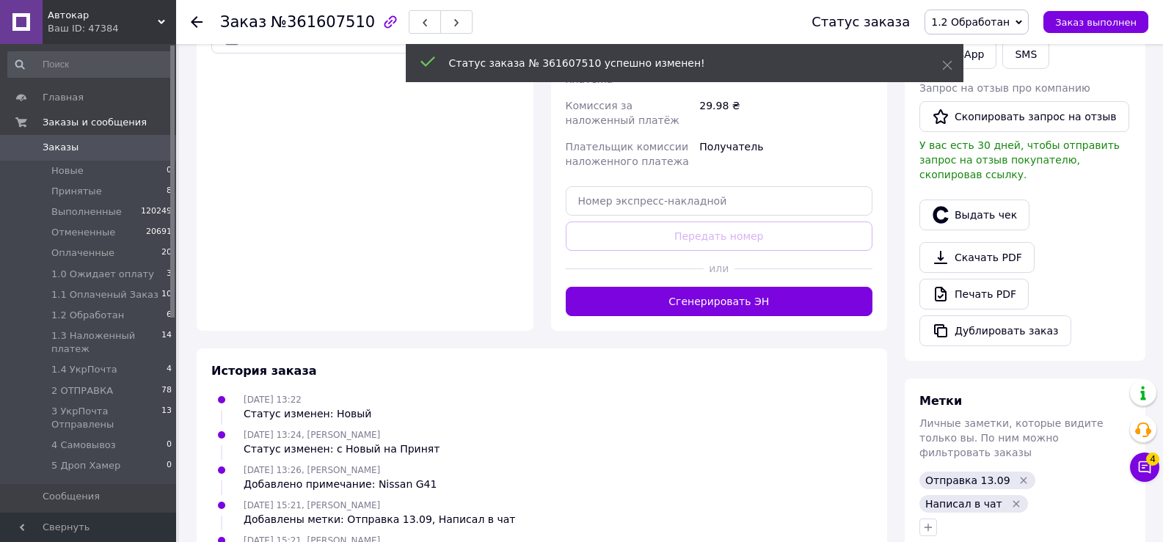
scroll to position [563, 0]
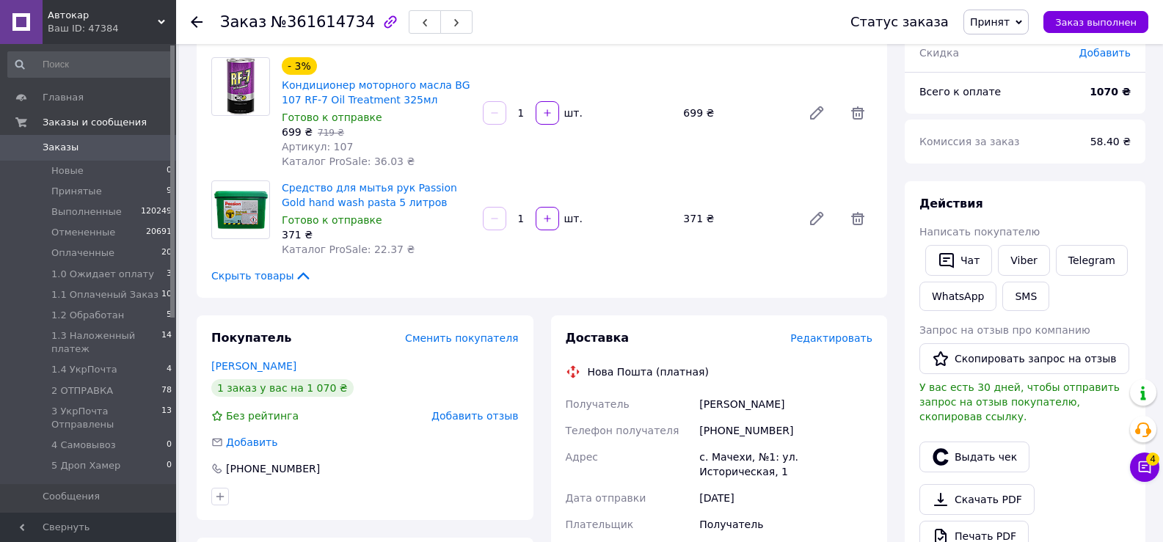
scroll to position [147, 0]
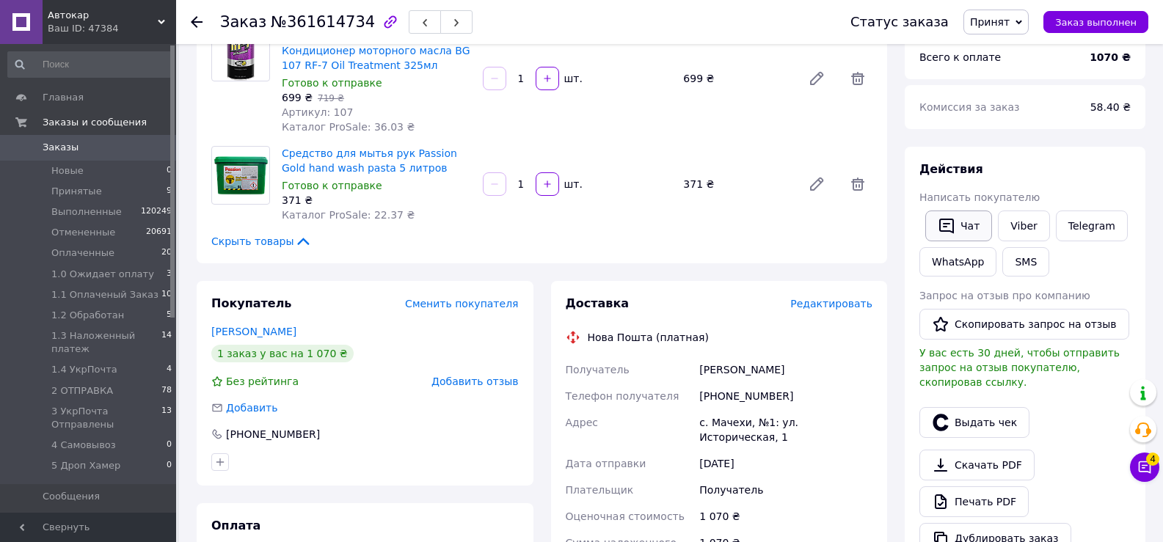
click at [968, 227] on button "Чат" at bounding box center [958, 226] width 67 height 31
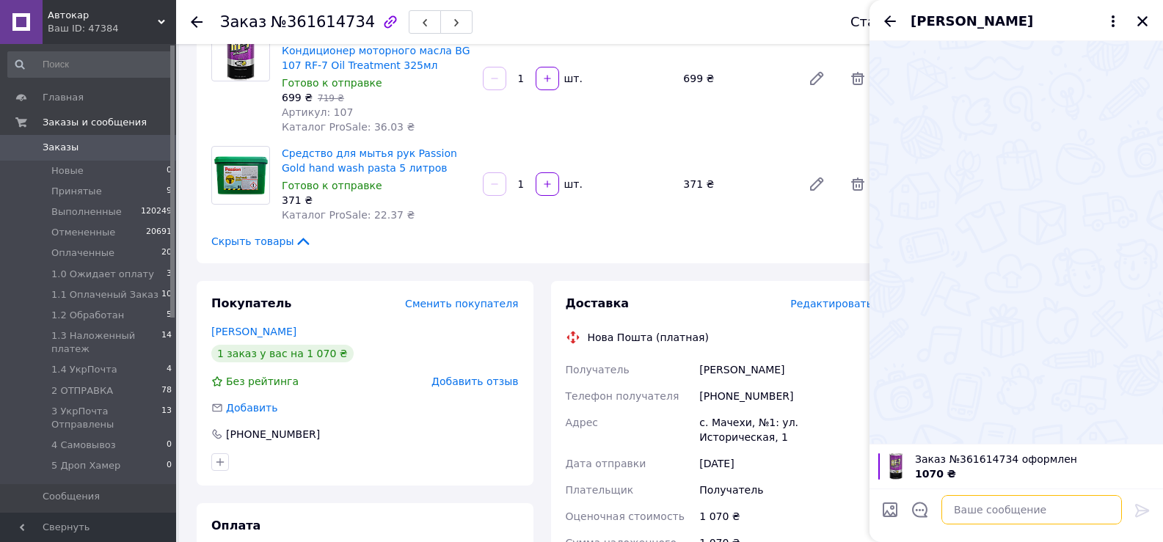
paste textarea "Добрий день, ми отримали і опрацювали Ваше замовлення. Відправка планується 13.…"
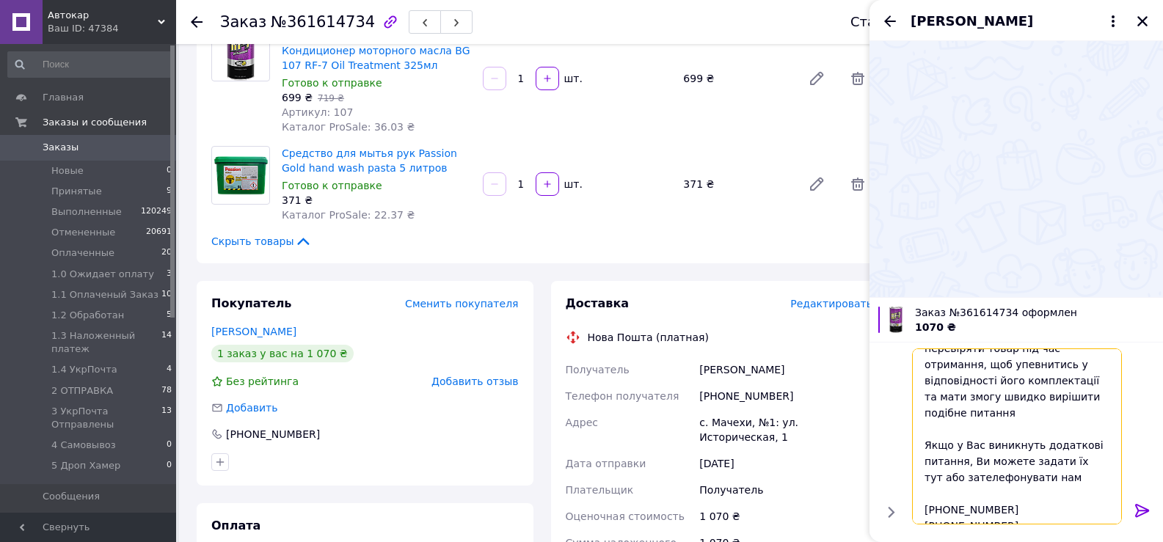
scroll to position [0, 0]
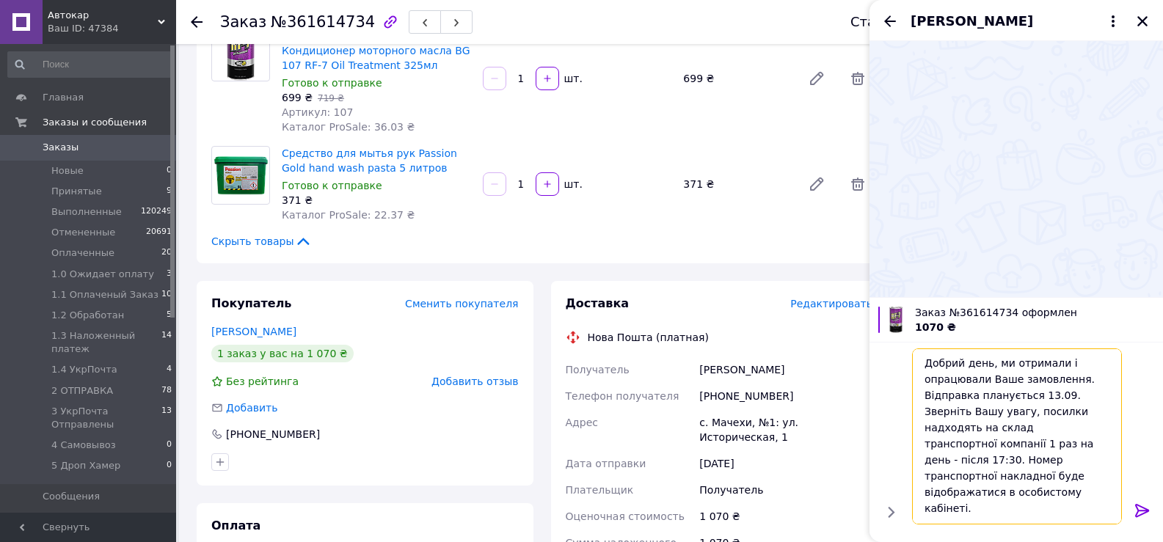
type textarea "Добрий день, ми отримали і опрацювали Ваше замовлення. Відправка планується 13.…"
click at [1133, 512] on icon at bounding box center [1142, 511] width 18 height 18
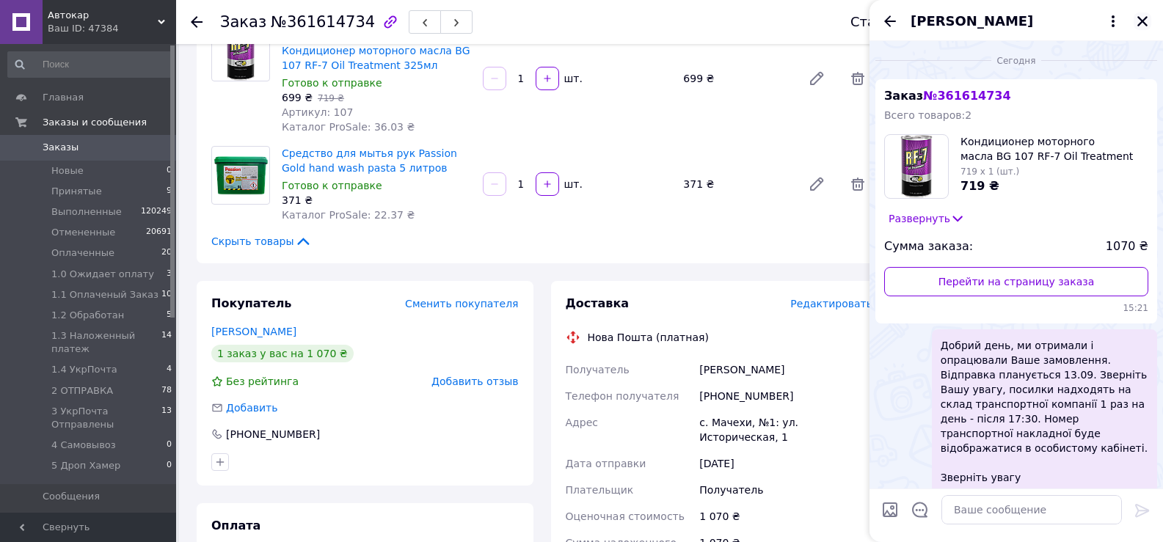
click at [1140, 18] on icon "Закрыть" at bounding box center [1142, 21] width 13 height 13
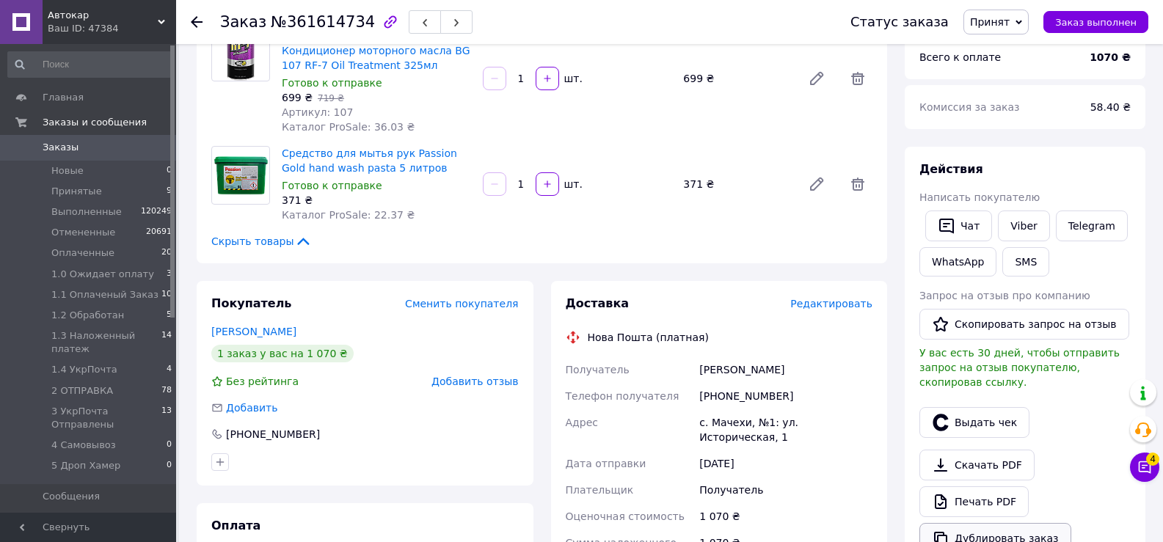
scroll to position [440, 0]
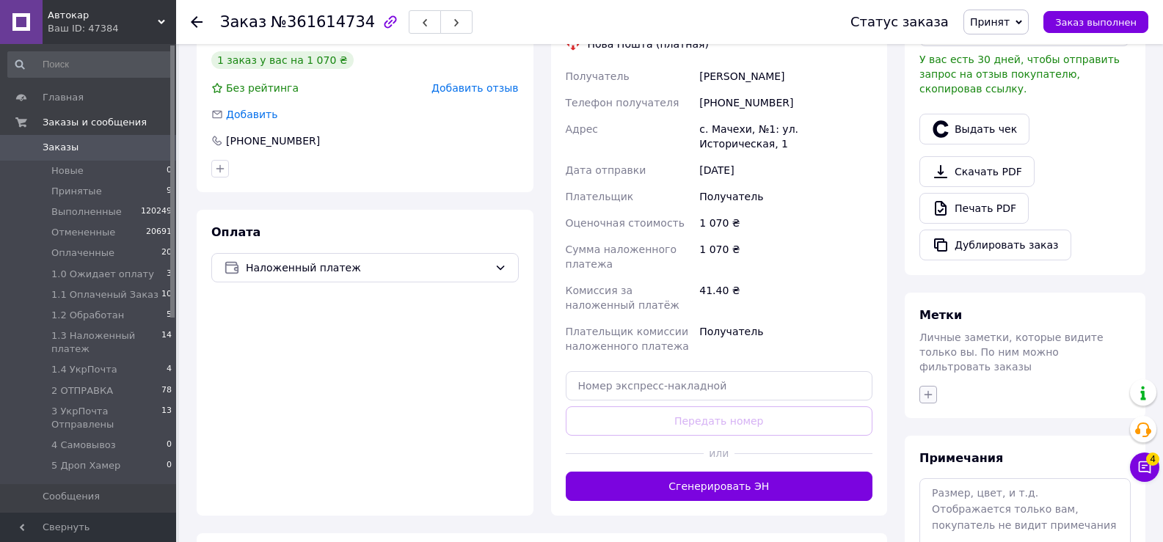
click at [928, 390] on icon "button" at bounding box center [928, 394] width 8 height 8
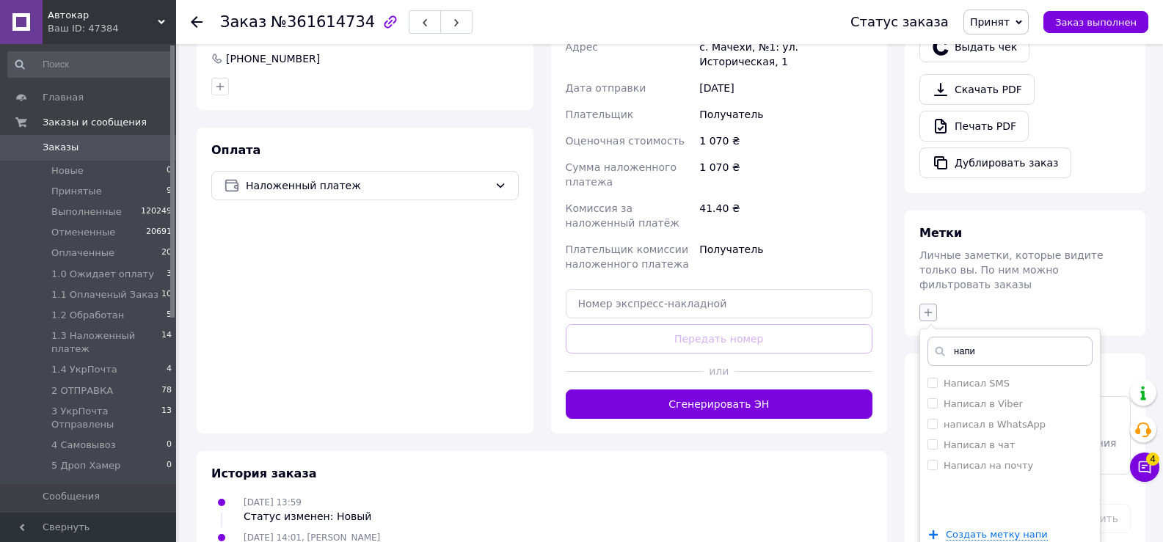
scroll to position [557, 0]
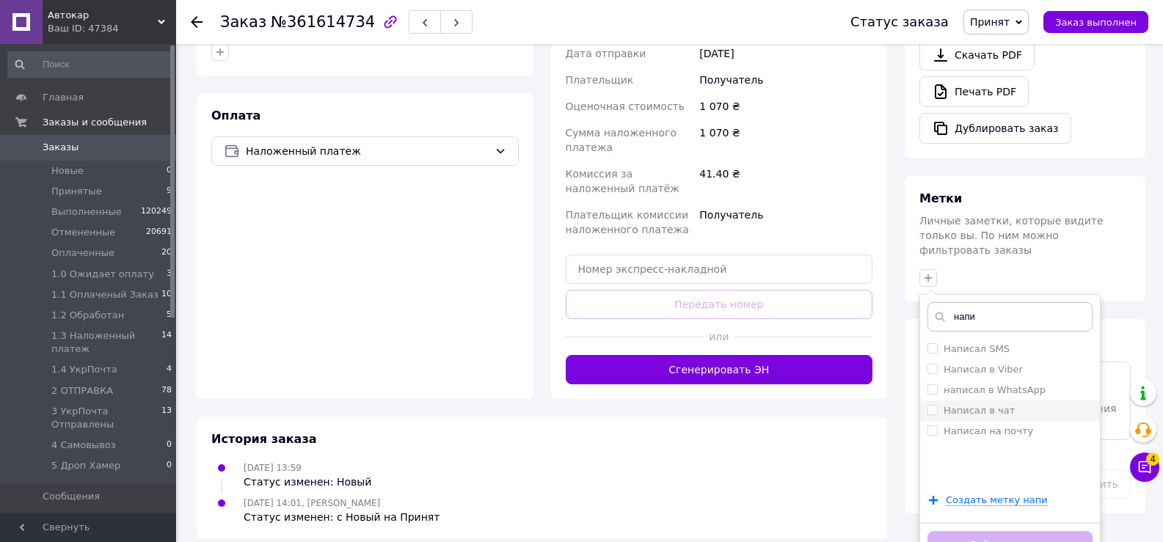
type input "напи"
drag, startPoint x: 932, startPoint y: 382, endPoint x: 951, endPoint y: 294, distance: 90.2
click at [932, 404] on label "Написал в чат" at bounding box center [970, 410] width 87 height 13
click at [932, 405] on input "Написал в чат" at bounding box center [932, 410] width 10 height 10
click at [933, 405] on input "Написал в чат" at bounding box center [932, 410] width 10 height 10
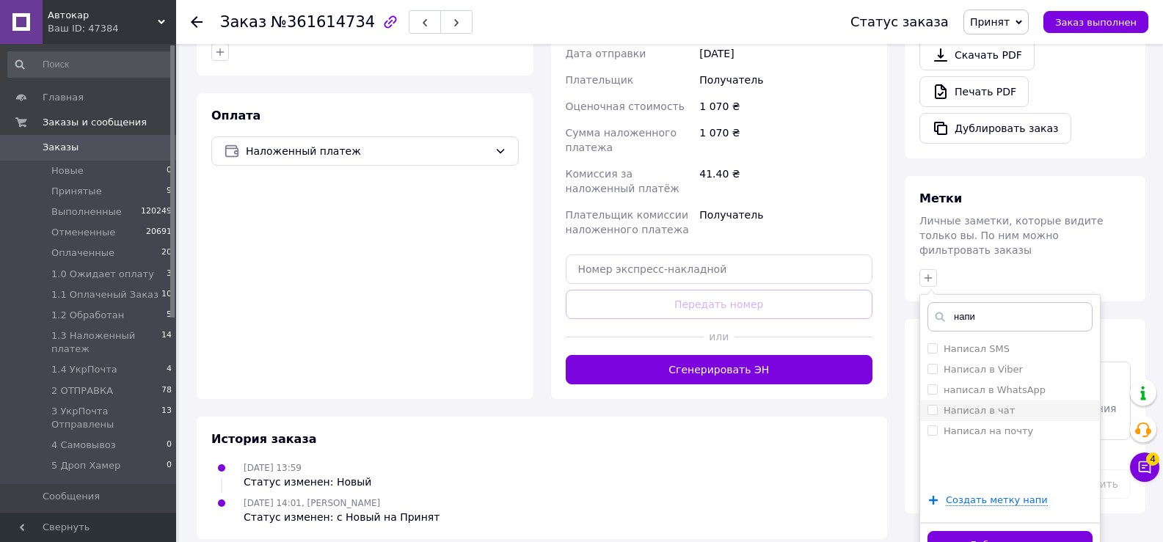
checkbox input "true"
drag, startPoint x: 951, startPoint y: 288, endPoint x: 985, endPoint y: 287, distance: 34.5
click at [985, 302] on input "напи" at bounding box center [1009, 316] width 165 height 29
type input "13.09"
click at [931, 364] on input "Отправка 13.09" at bounding box center [932, 369] width 10 height 10
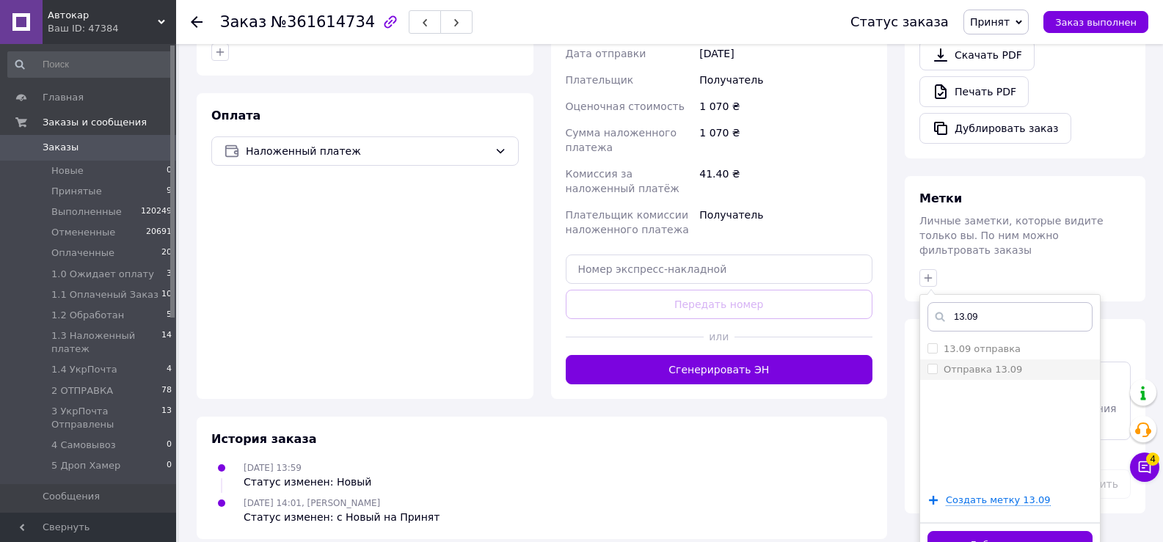
checkbox input "true"
click at [1001, 531] on button "Добавить метку" at bounding box center [1009, 545] width 165 height 29
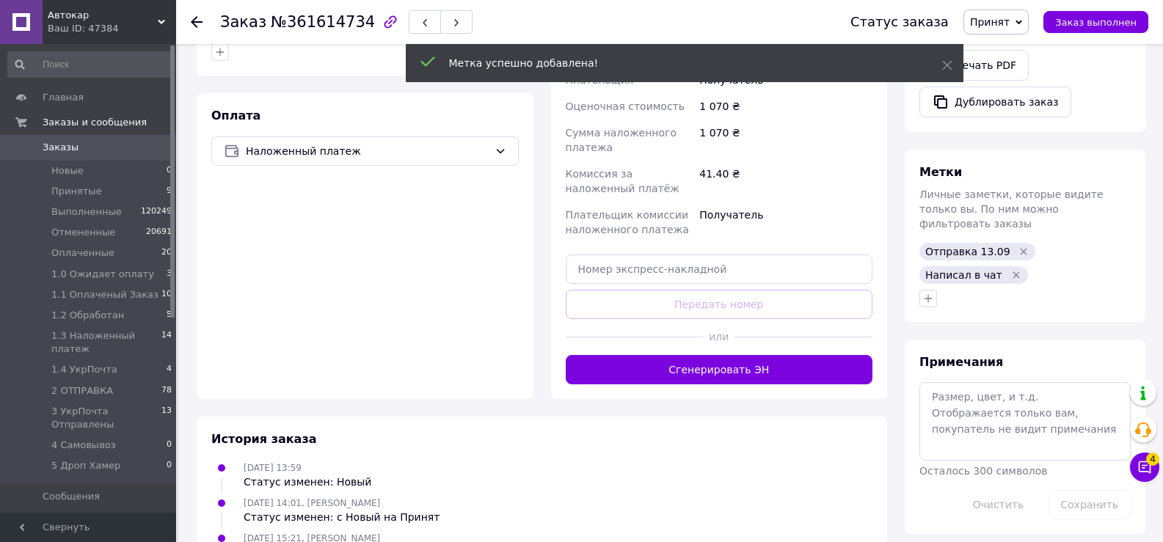
click at [1009, 20] on span "Принят" at bounding box center [990, 22] width 40 height 12
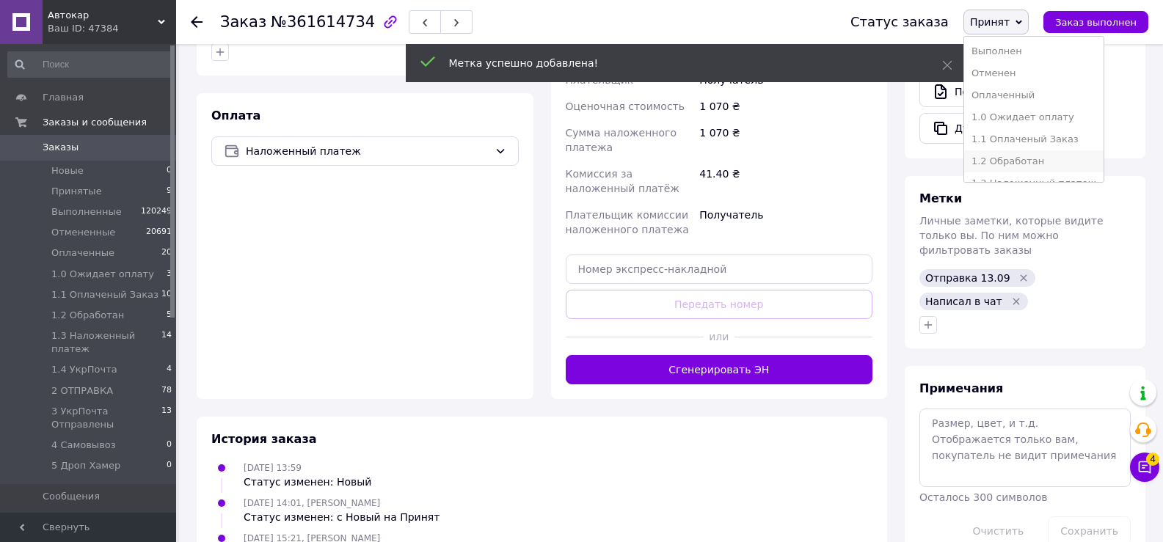
click at [1028, 163] on li "1.2 Обработан" at bounding box center [1033, 161] width 139 height 22
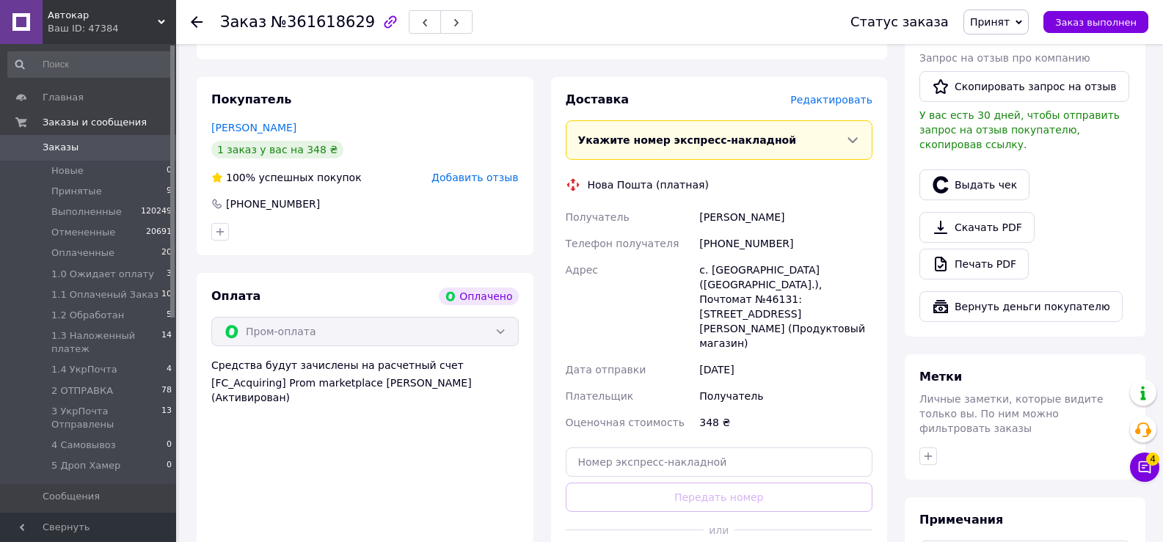
scroll to position [293, 0]
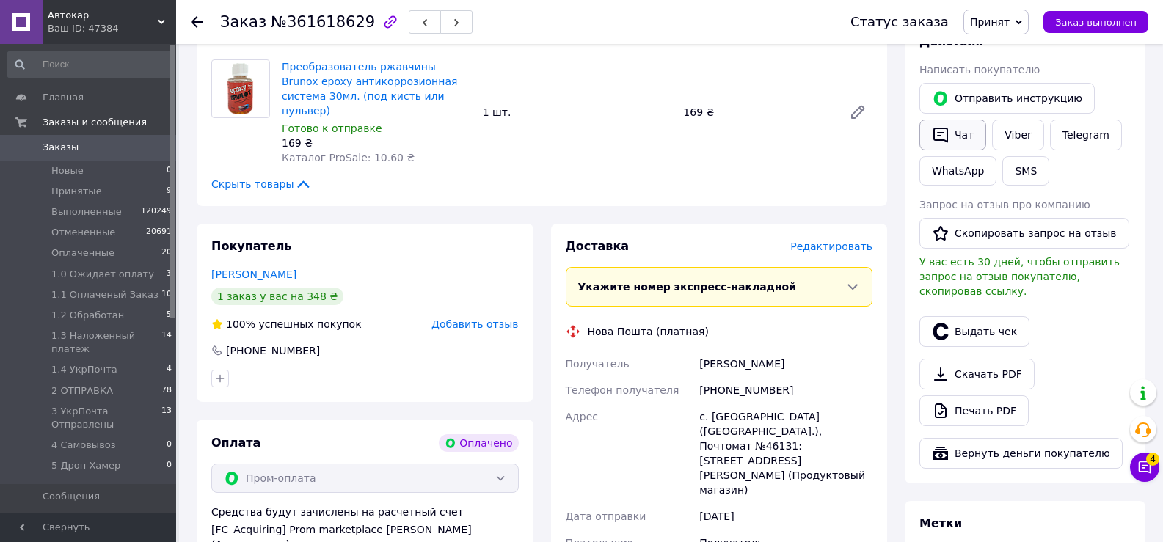
click at [948, 134] on icon "button" at bounding box center [941, 135] width 18 height 18
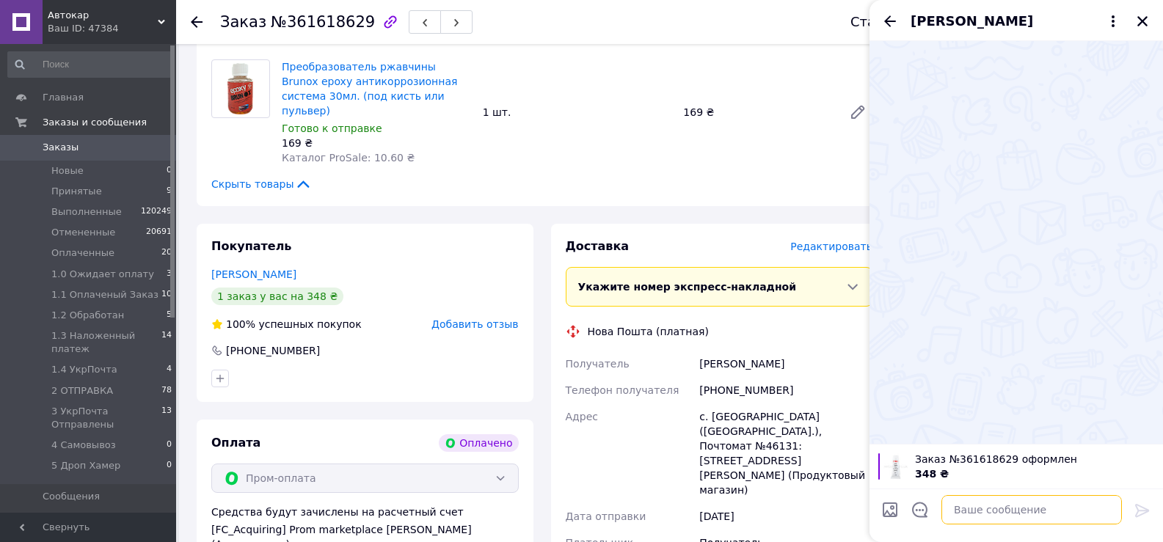
paste textarea "Добрий день, ми отримали і опрацювали Ваше замовлення. Відправка планується 13.…"
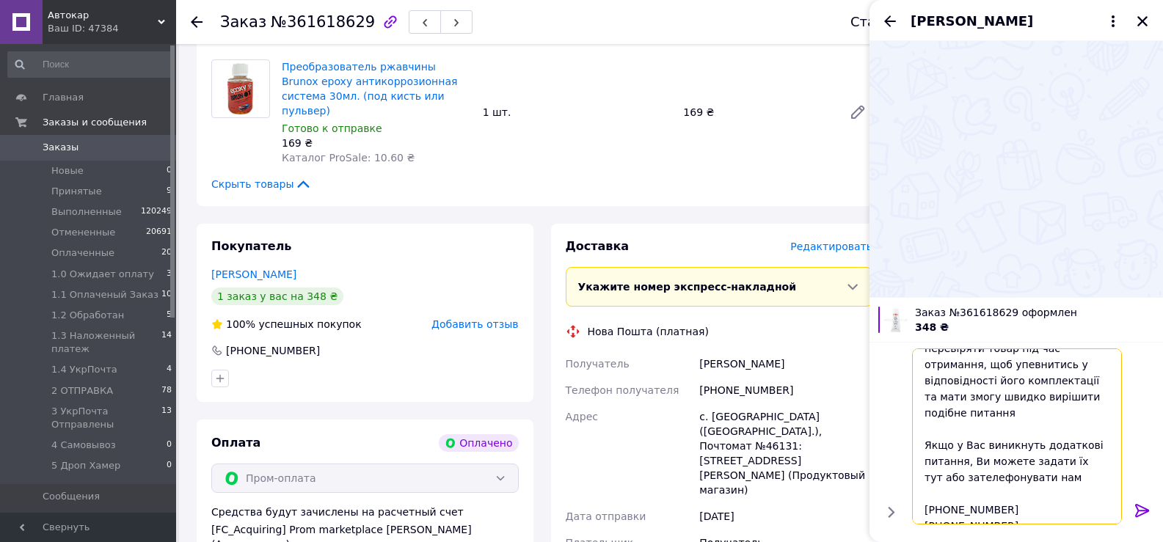
scroll to position [0, 0]
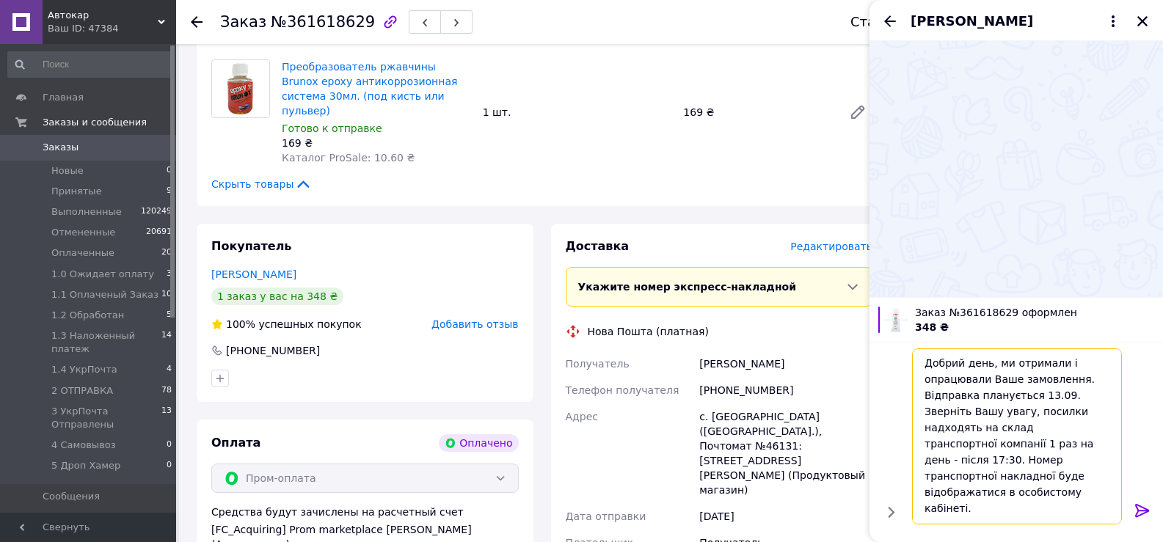
type textarea "Добрий день, ми отримали і опрацювали Ваше замовлення. Відправка планується 13.…"
click at [1138, 508] on icon at bounding box center [1142, 511] width 18 height 18
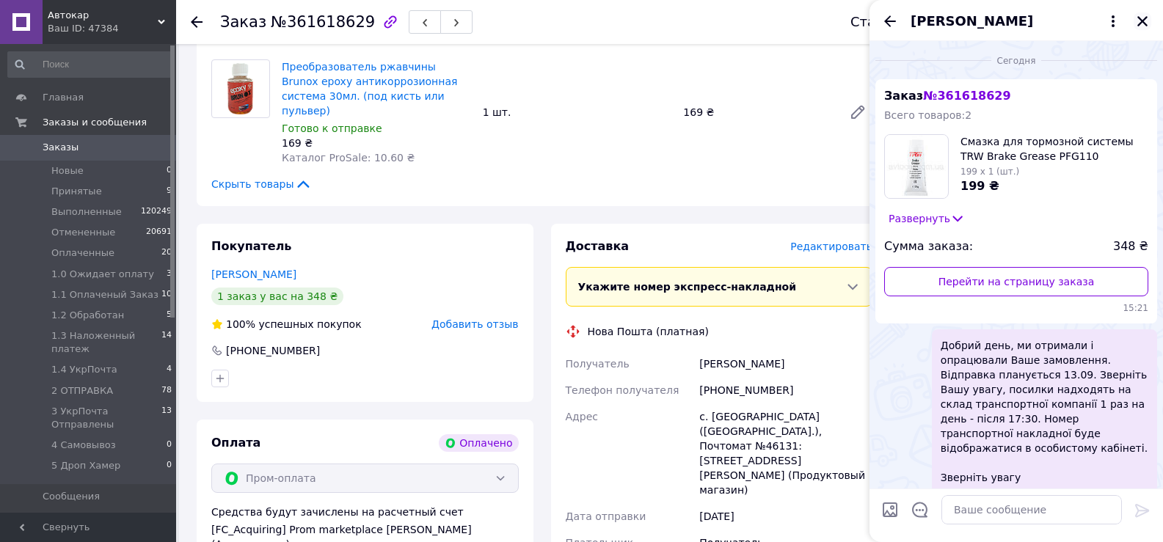
drag, startPoint x: 1140, startPoint y: 21, endPoint x: 1109, endPoint y: 98, distance: 82.3
click at [1139, 22] on icon "Закрыть" at bounding box center [1142, 21] width 13 height 13
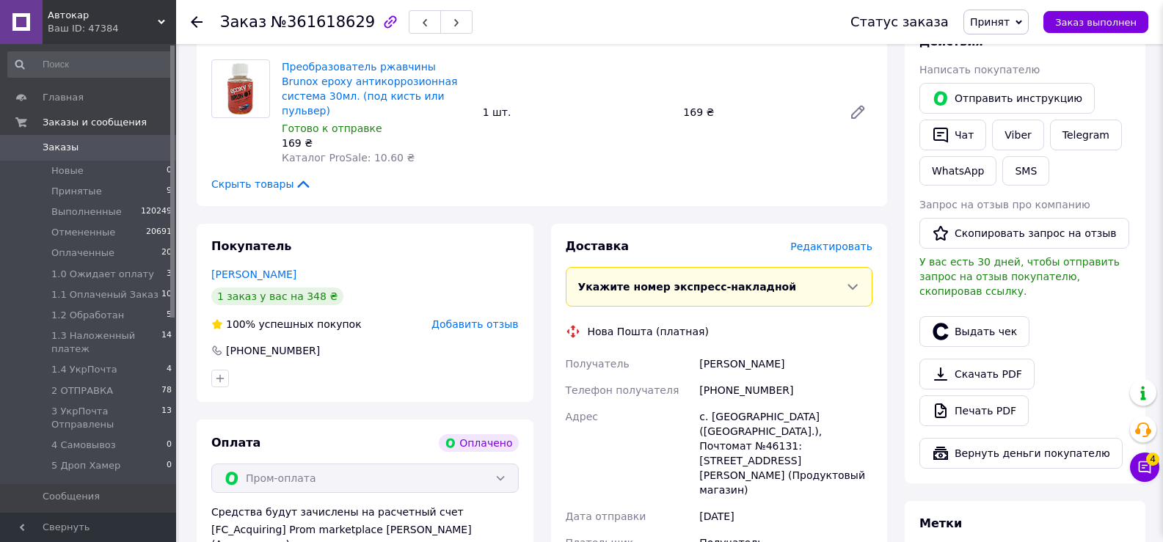
scroll to position [645, 0]
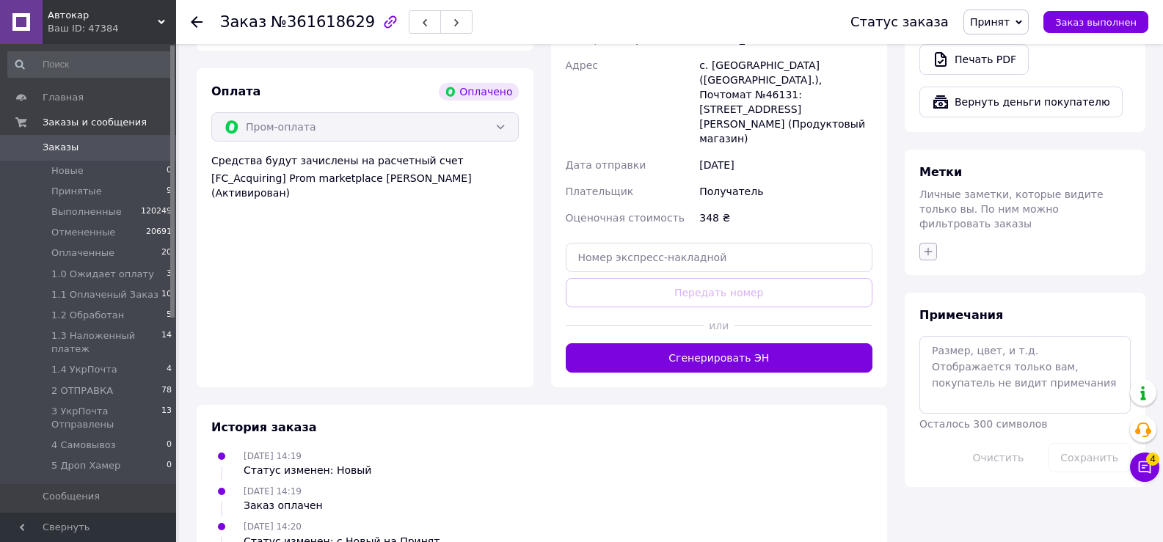
click at [927, 246] on icon "button" at bounding box center [928, 252] width 12 height 12
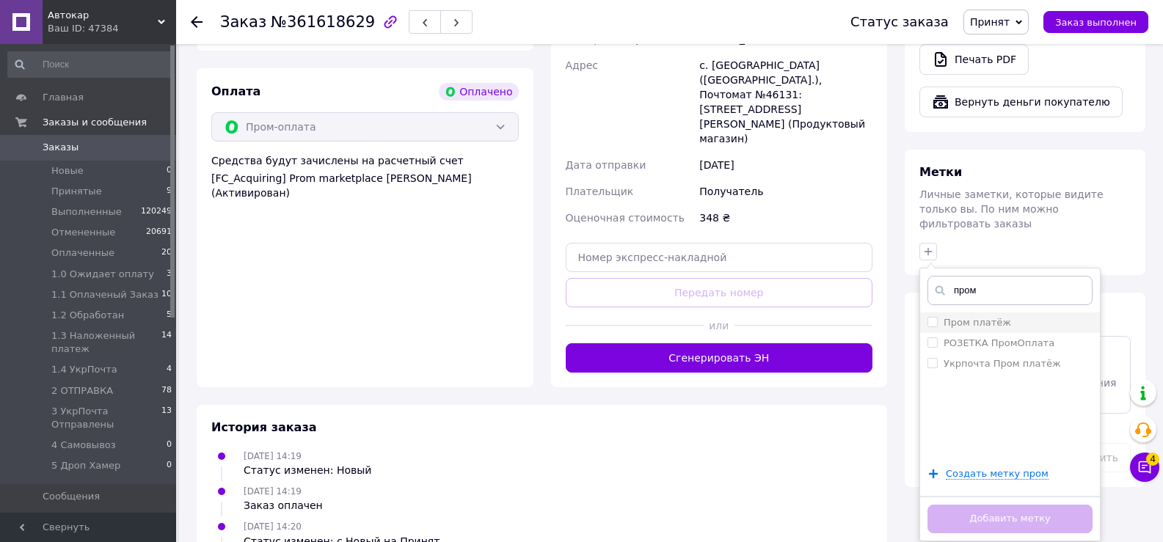
type input "пром"
click at [935, 317] on input "Пром платёж" at bounding box center [932, 322] width 10 height 10
checkbox input "true"
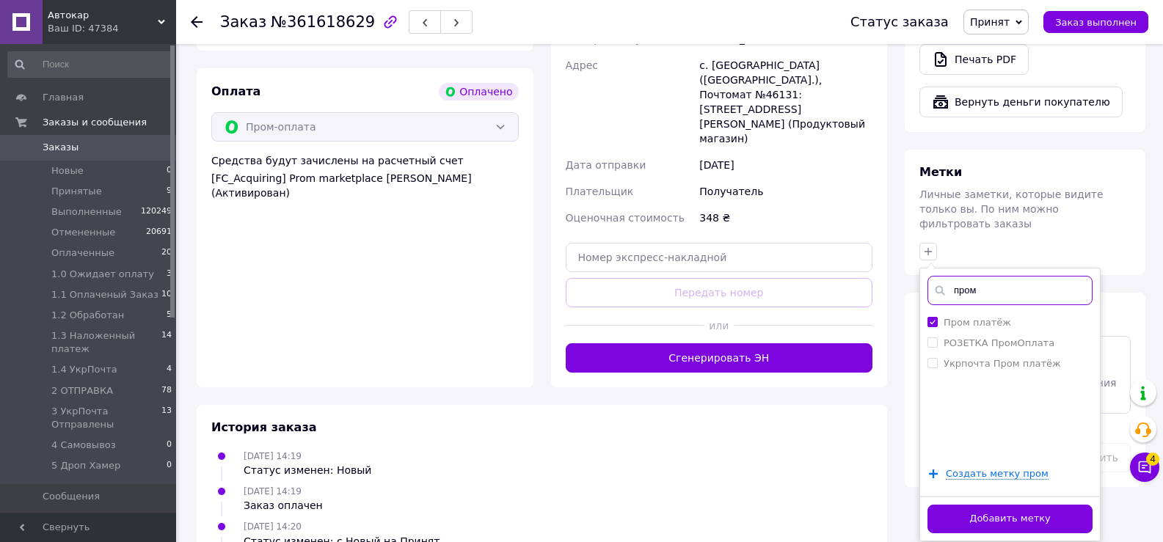
drag, startPoint x: 968, startPoint y: 258, endPoint x: 998, endPoint y: 258, distance: 30.8
click at [998, 276] on input "пром" at bounding box center [1009, 290] width 165 height 29
type input "нап"
click at [932, 379] on input "Написал в чат" at bounding box center [932, 384] width 10 height 10
checkbox input "true"
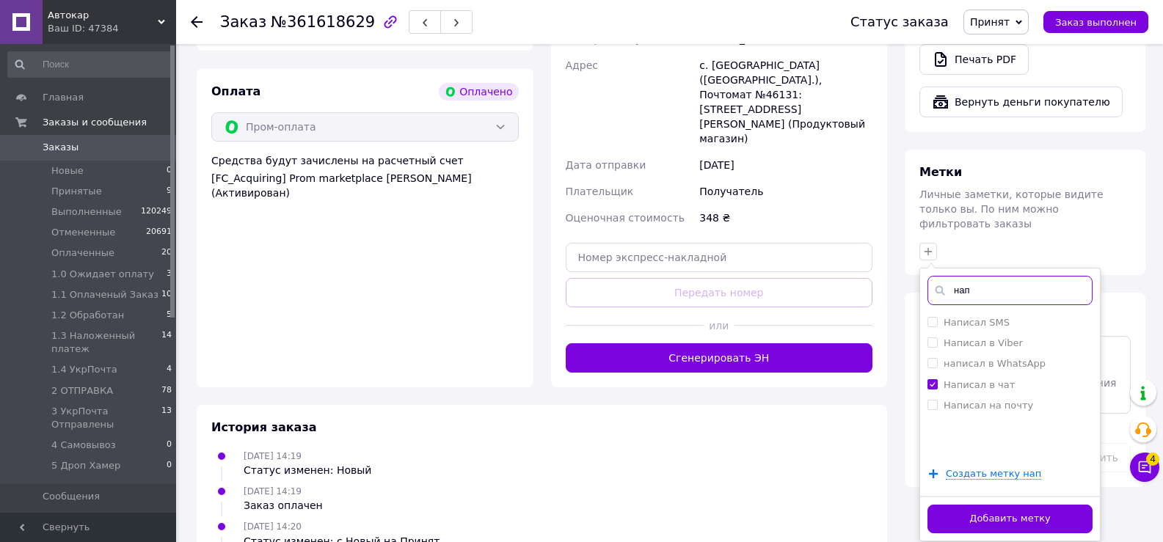
drag, startPoint x: 950, startPoint y: 260, endPoint x: 987, endPoint y: 260, distance: 37.4
click at [987, 276] on input "нап" at bounding box center [1009, 290] width 165 height 29
type input "13.09"
click at [930, 337] on input "Отправка 13.09" at bounding box center [932, 342] width 10 height 10
checkbox input "true"
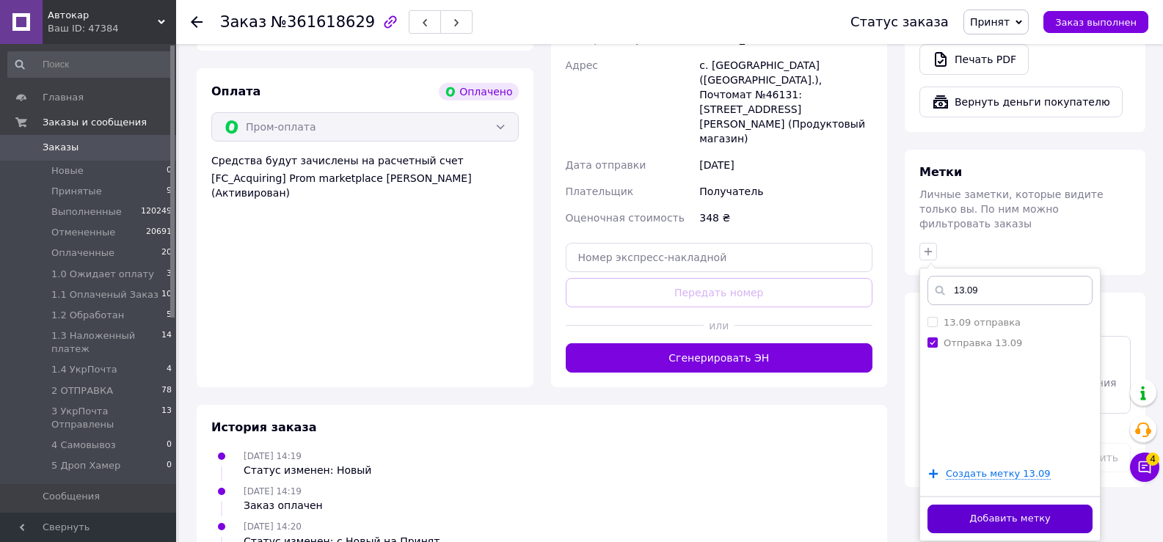
click at [992, 505] on button "Добавить метку" at bounding box center [1009, 519] width 165 height 29
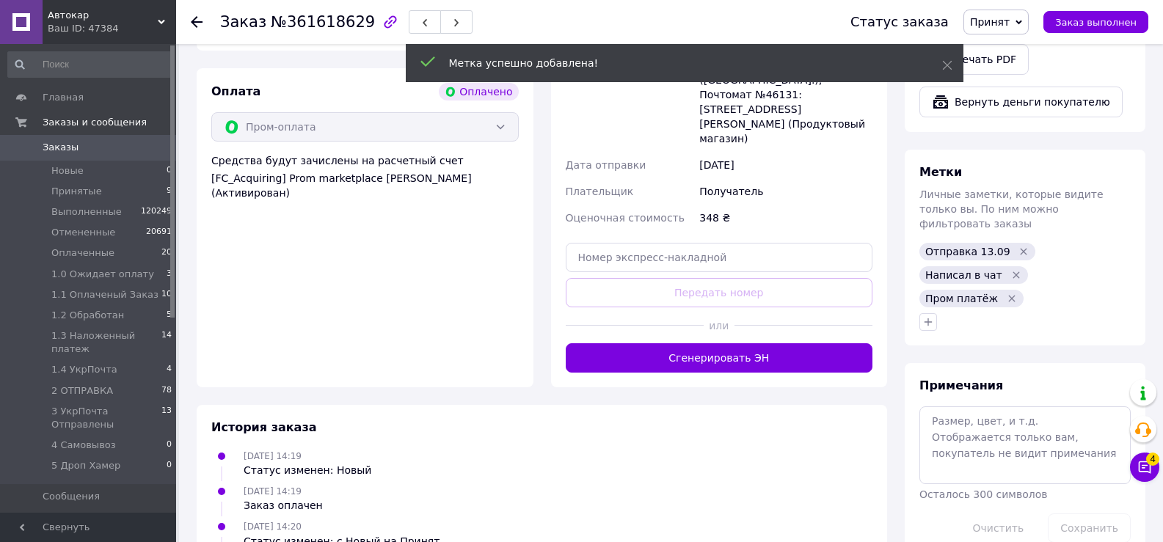
click at [1009, 25] on span "Принят" at bounding box center [990, 22] width 40 height 12
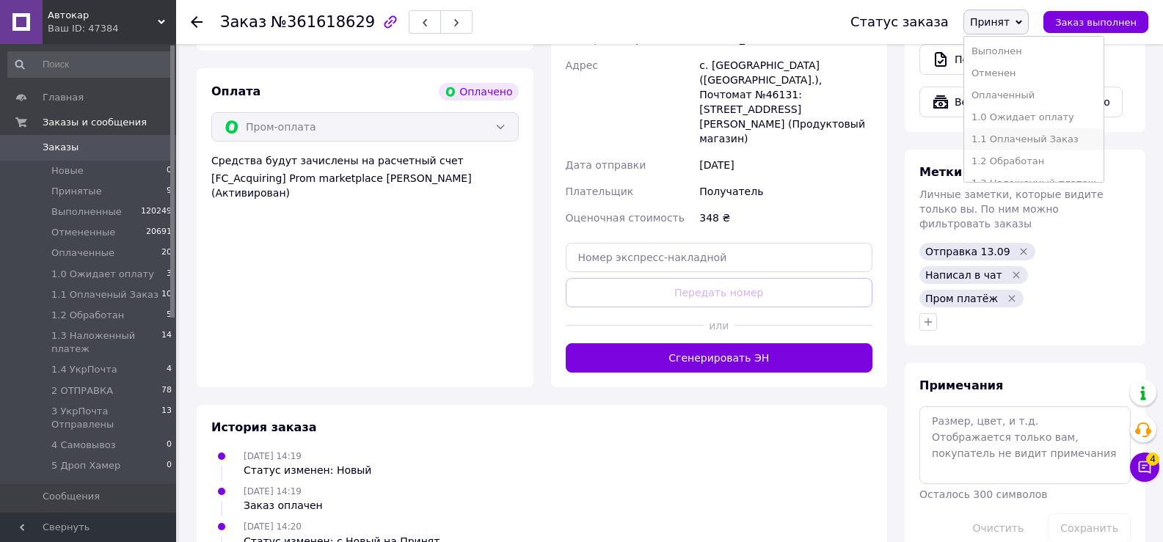
click at [1042, 135] on li "1.1 Оплаченый Заказ" at bounding box center [1033, 139] width 139 height 22
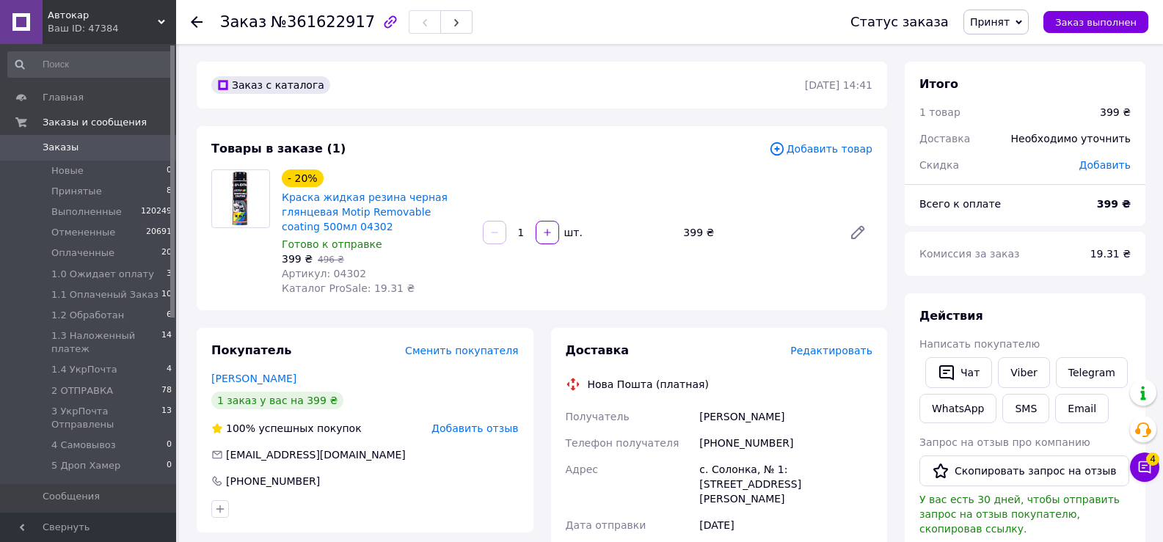
scroll to position [147, 0]
